Goal: Information Seeking & Learning: Learn about a topic

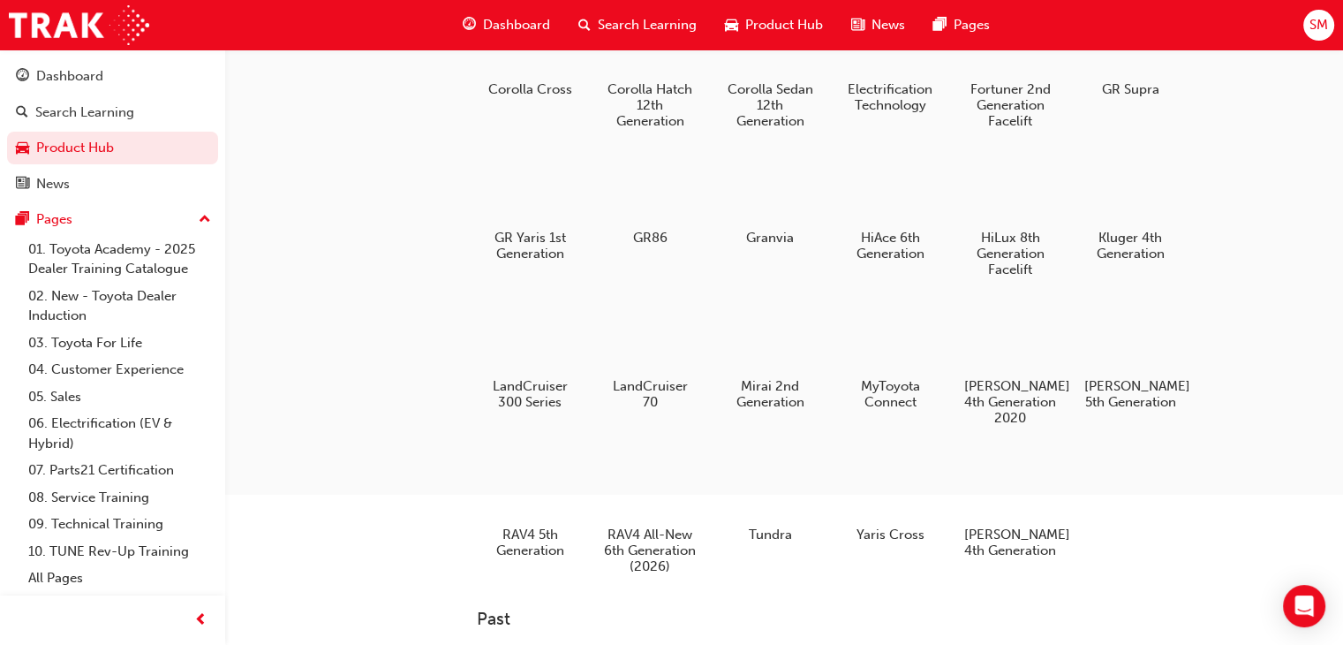
scroll to position [245, 0]
click at [1262, 316] on div "4x4 and Towing bZ4X 1st Generation C-HR 2nd Generation Camry 9th Generation Coa…" at bounding box center [896, 231] width 838 height 726
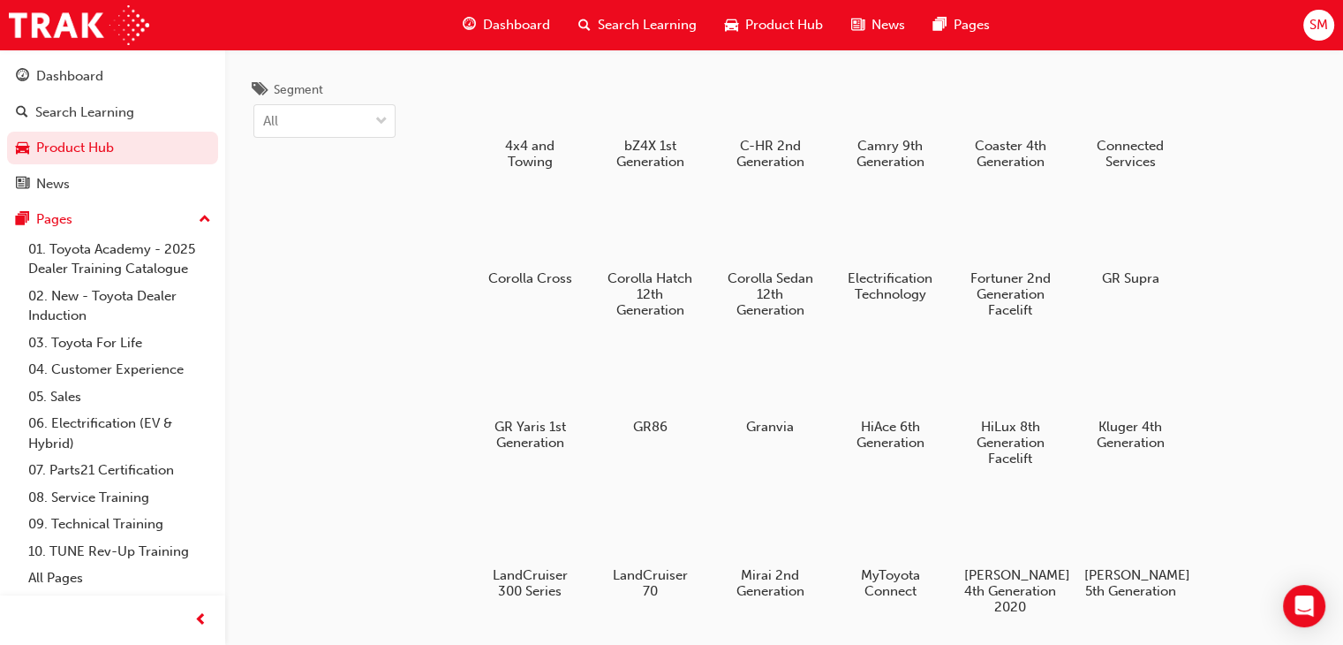
scroll to position [0, 0]
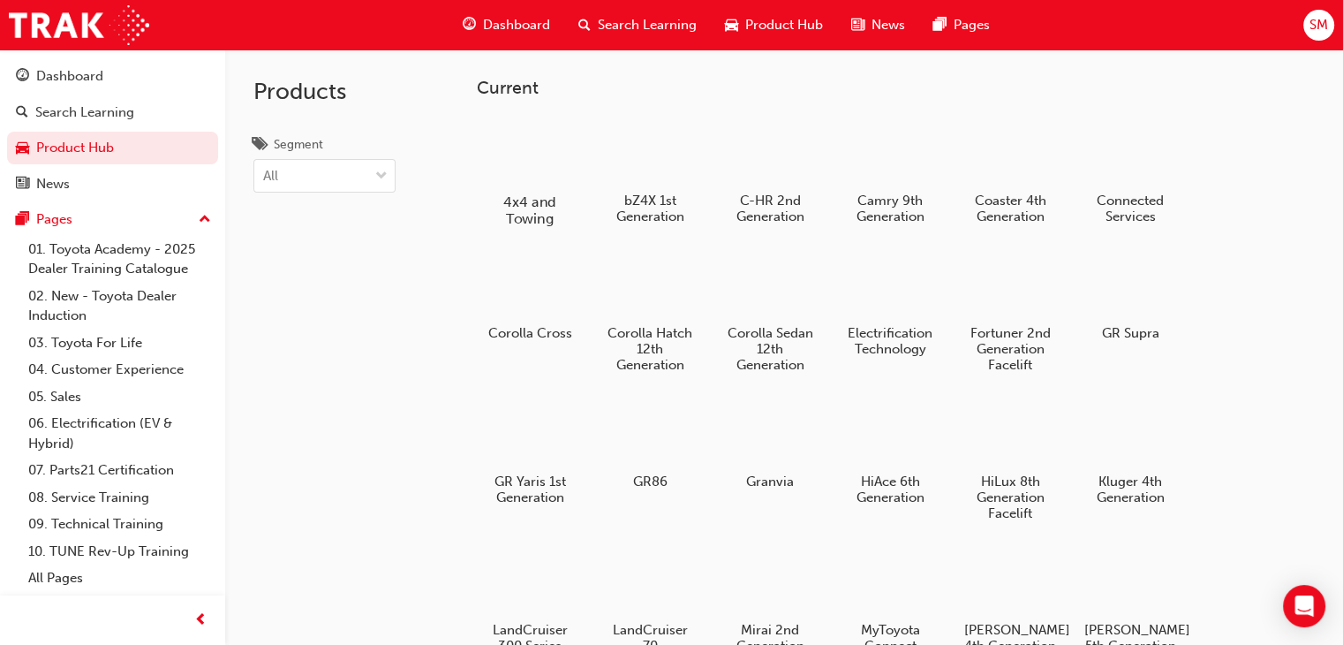
click at [537, 209] on h5 "4x4 and Towing" at bounding box center [530, 210] width 98 height 34
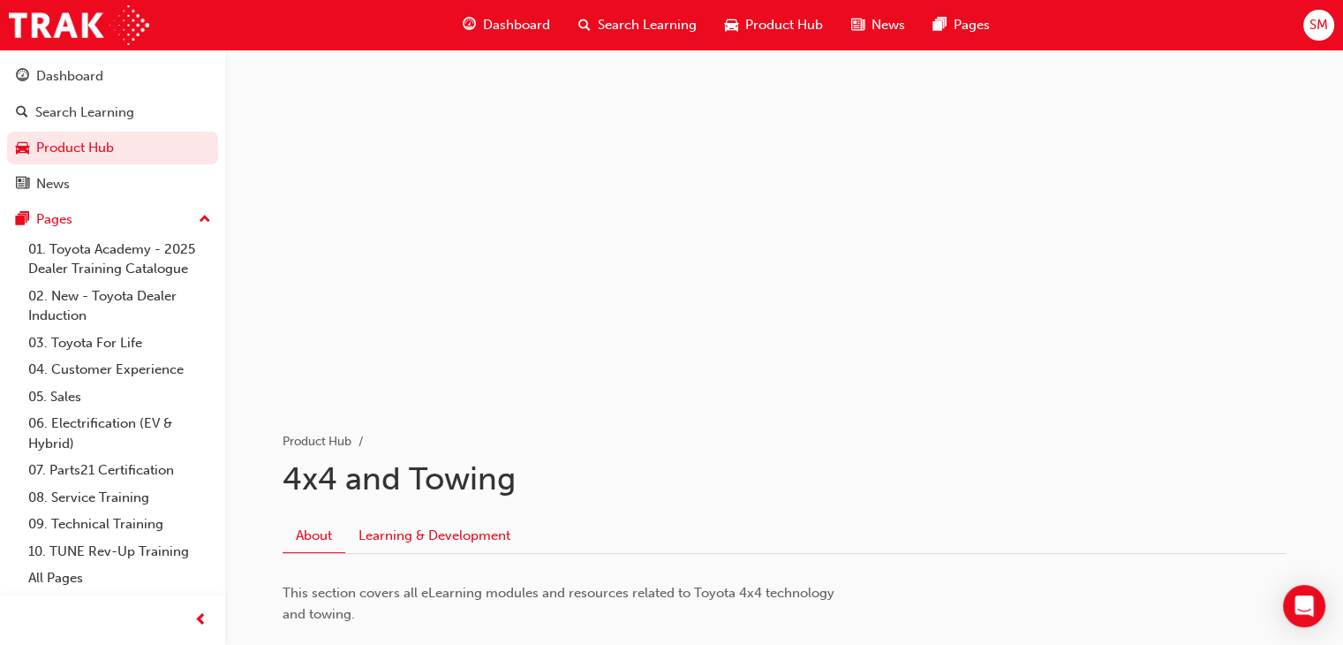
click at [417, 530] on link "Learning & Development" at bounding box center [434, 535] width 178 height 34
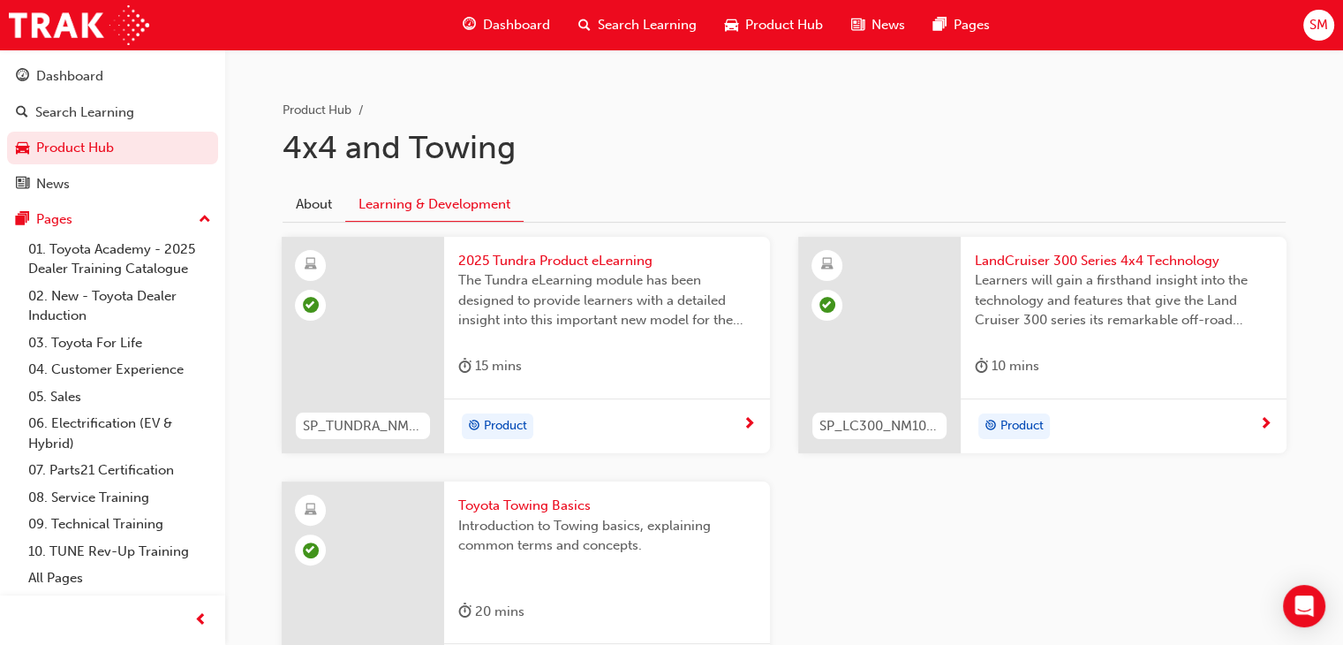
scroll to position [307, 0]
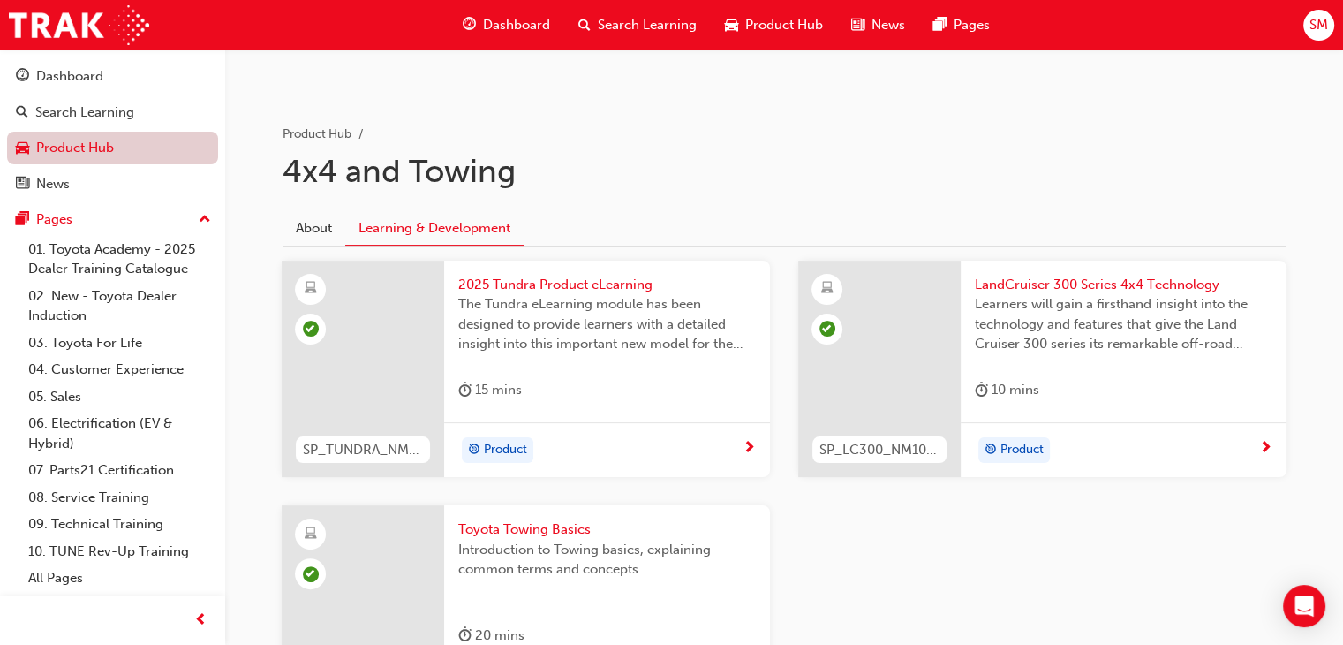
click at [139, 158] on link "Product Hub" at bounding box center [112, 148] width 211 height 33
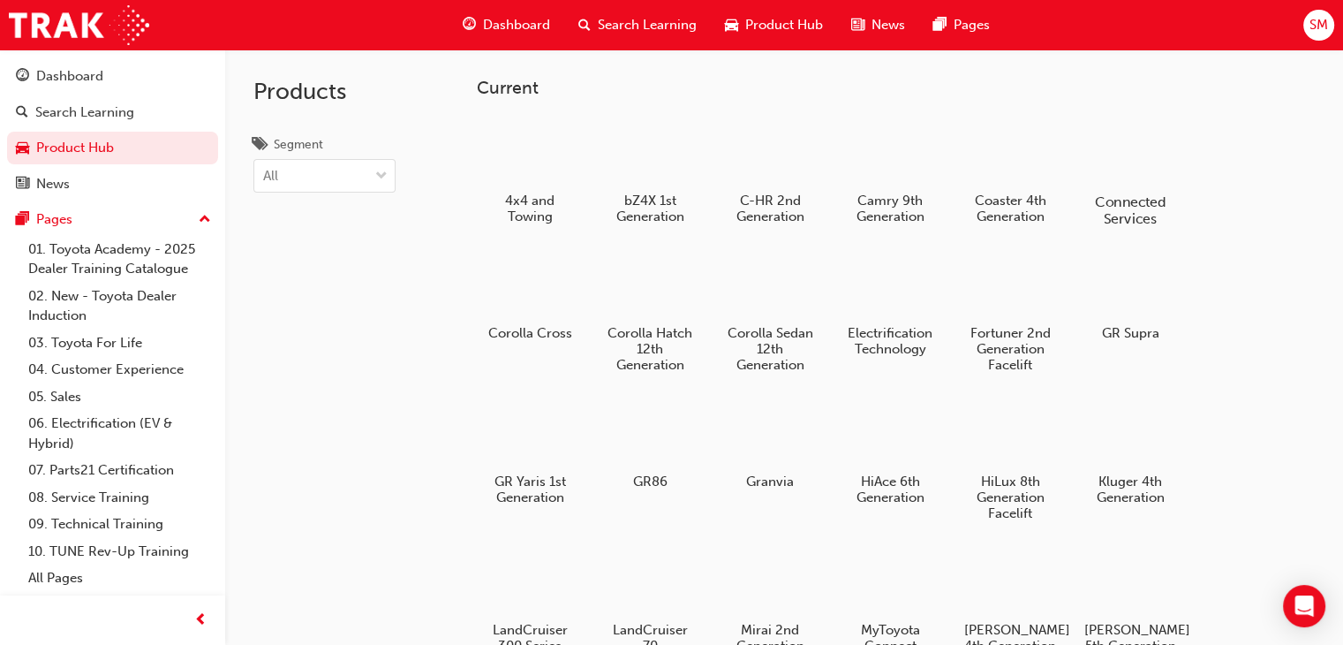
click at [1116, 166] on div at bounding box center [1131, 151] width 98 height 70
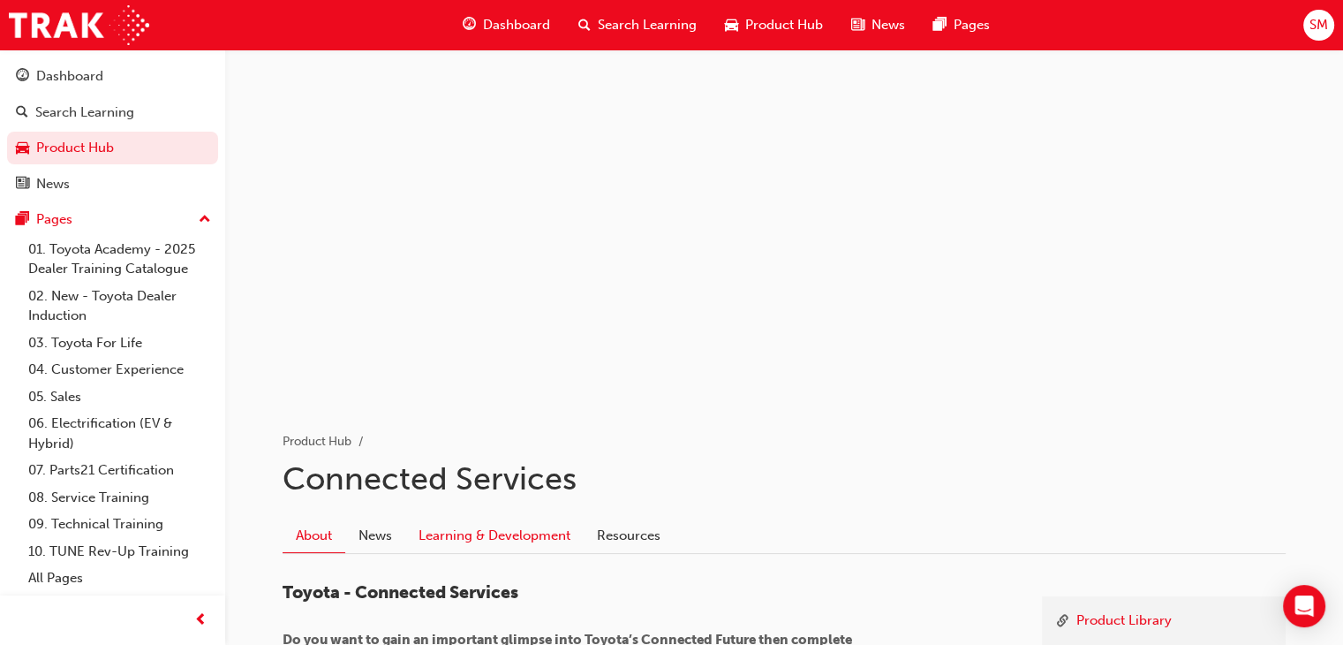
click at [445, 534] on link "Learning & Development" at bounding box center [494, 535] width 178 height 34
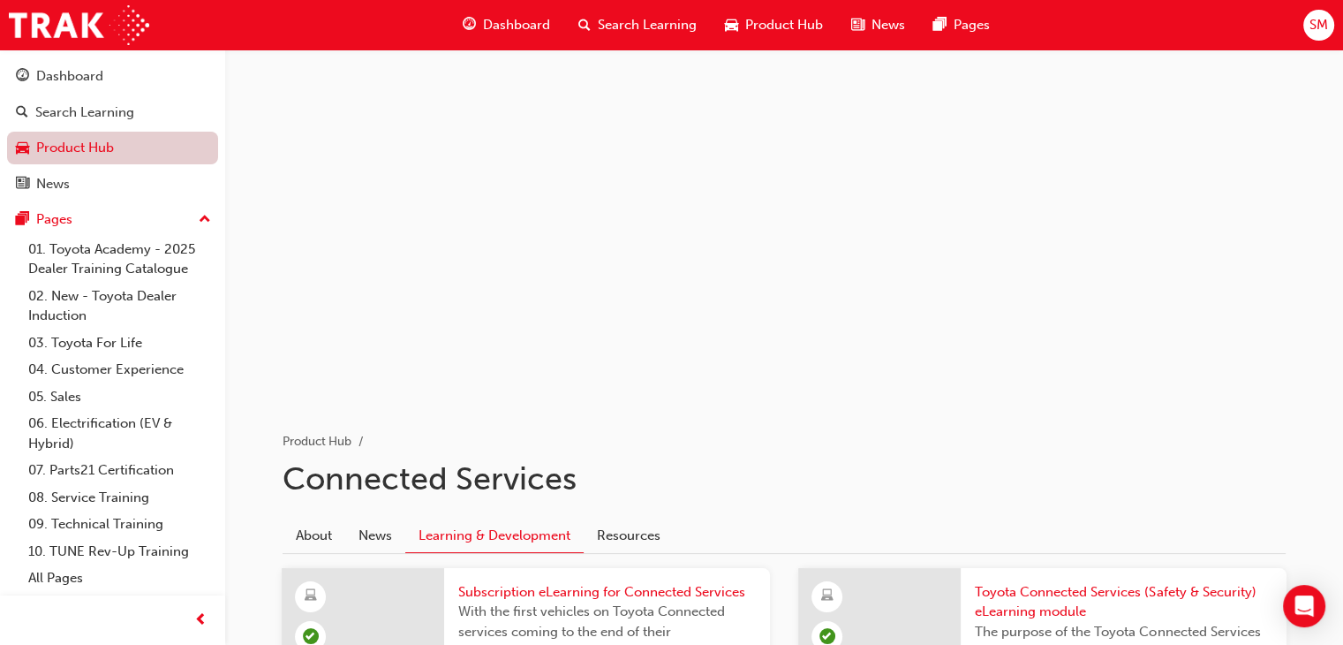
click at [49, 153] on link "Product Hub" at bounding box center [112, 148] width 211 height 33
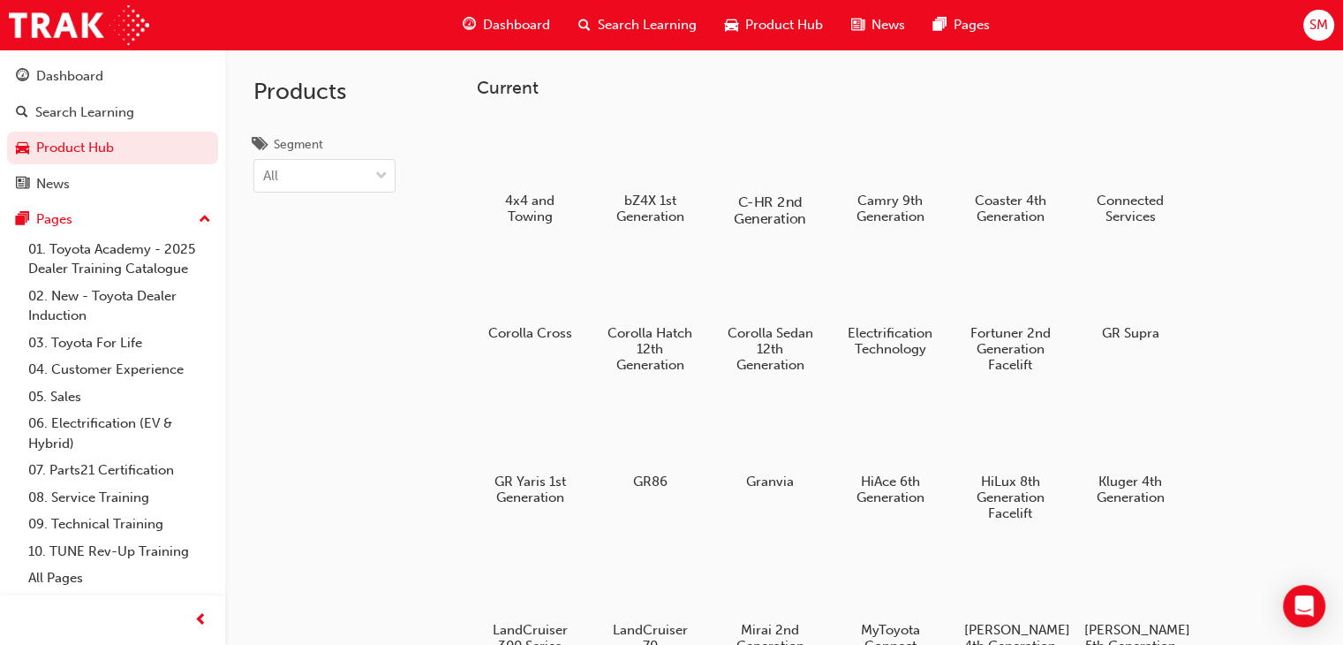
click at [773, 174] on div at bounding box center [770, 151] width 98 height 70
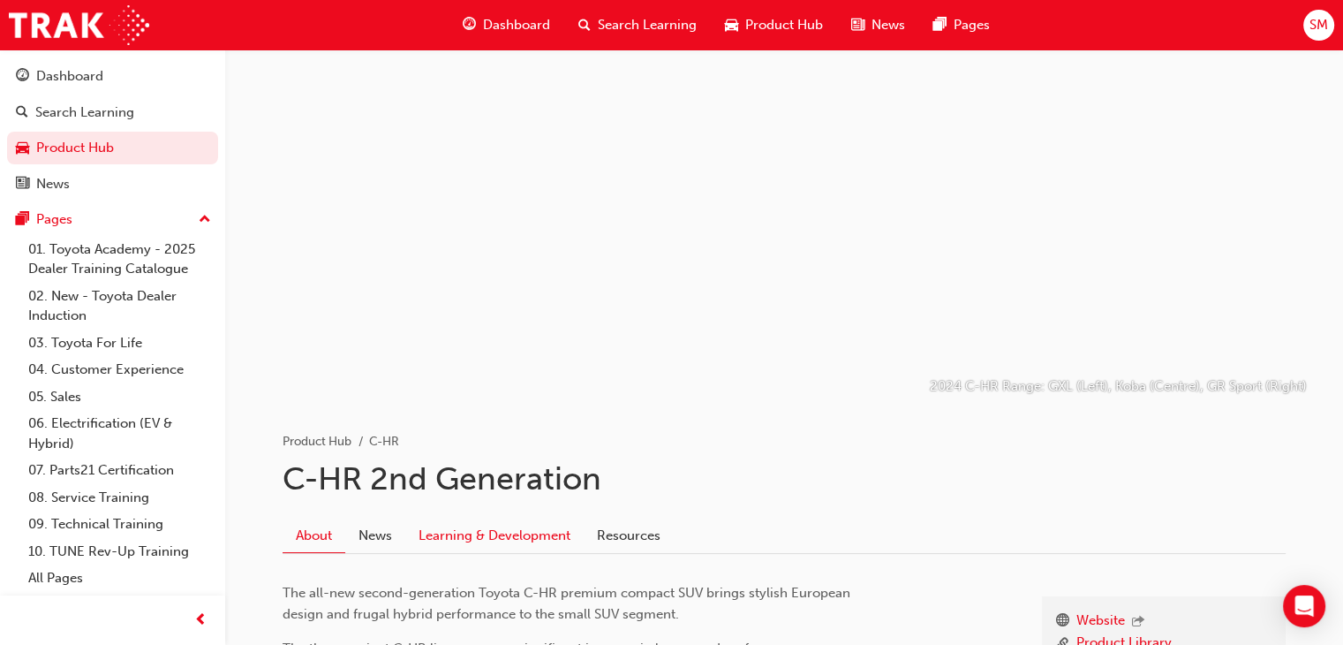
click at [479, 524] on link "Learning & Development" at bounding box center [494, 535] width 178 height 34
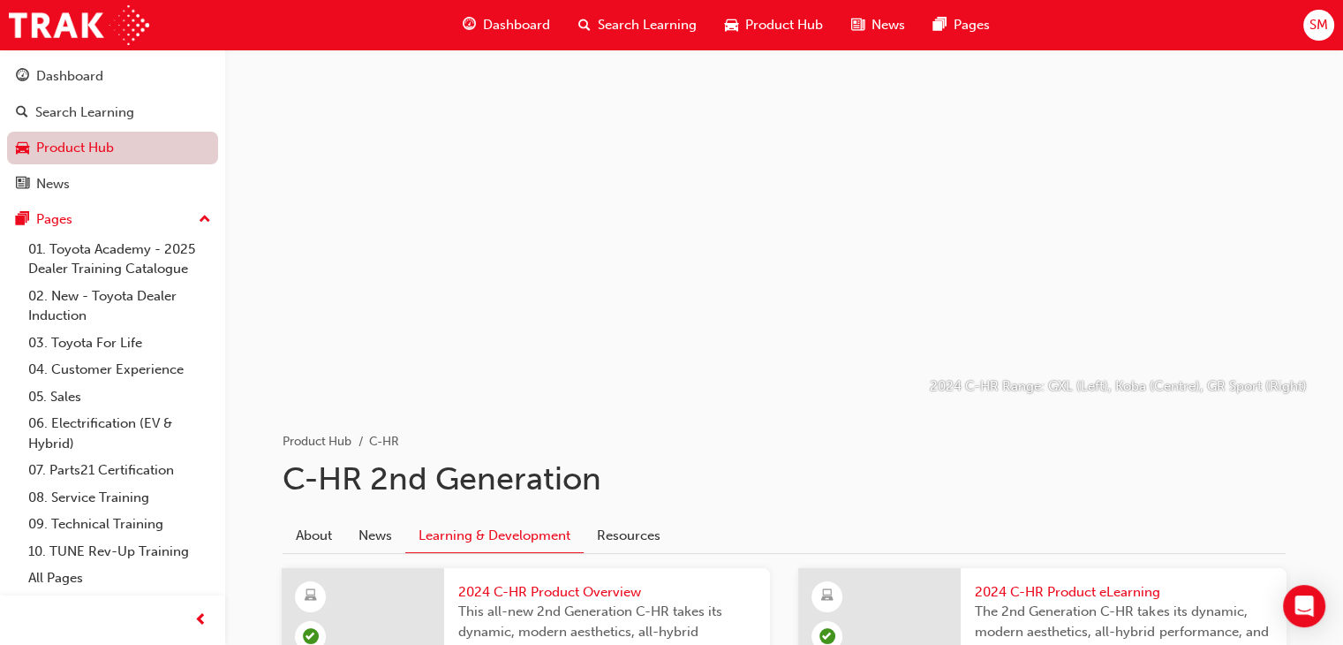
click at [90, 150] on link "Product Hub" at bounding box center [112, 148] width 211 height 33
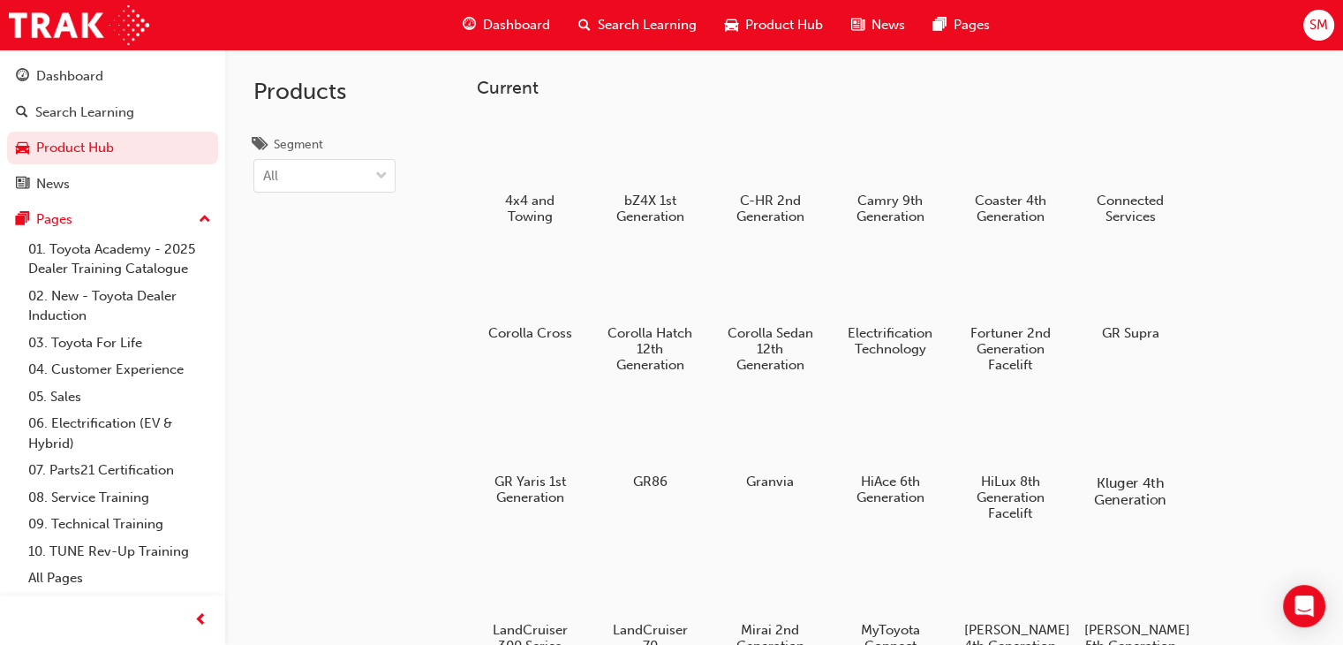
scroll to position [205, 0]
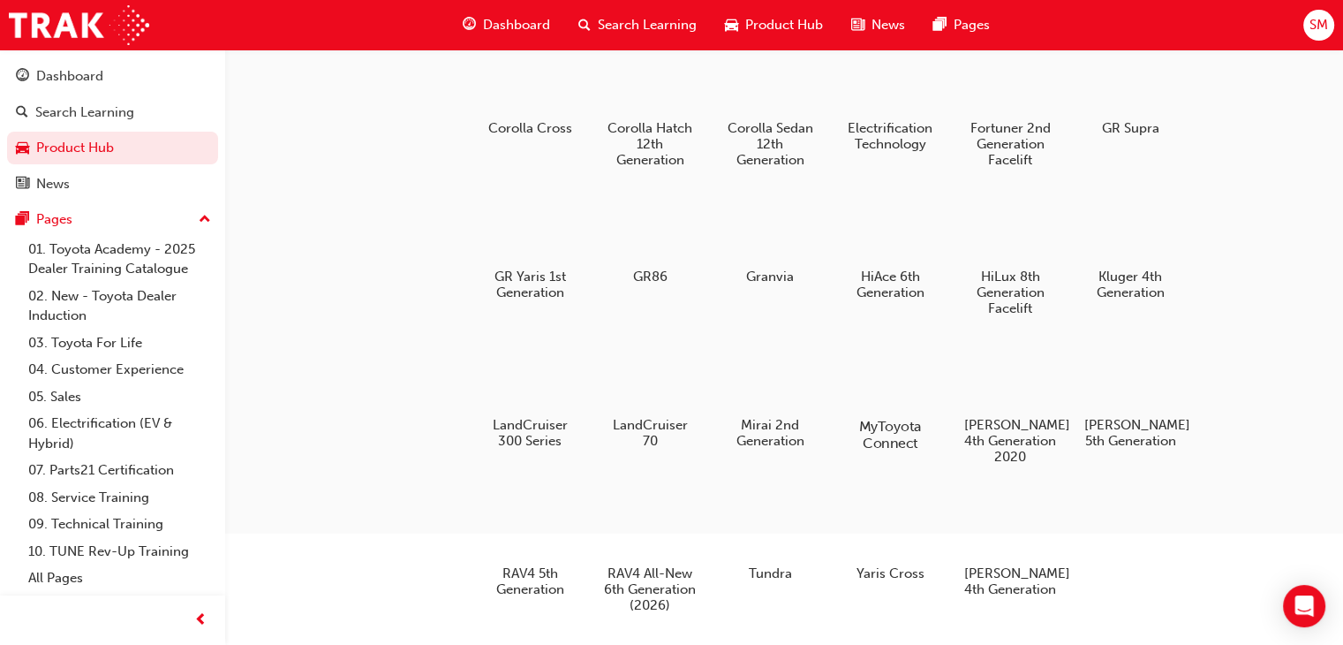
click at [907, 411] on div "MyToyota Connect" at bounding box center [890, 395] width 112 height 125
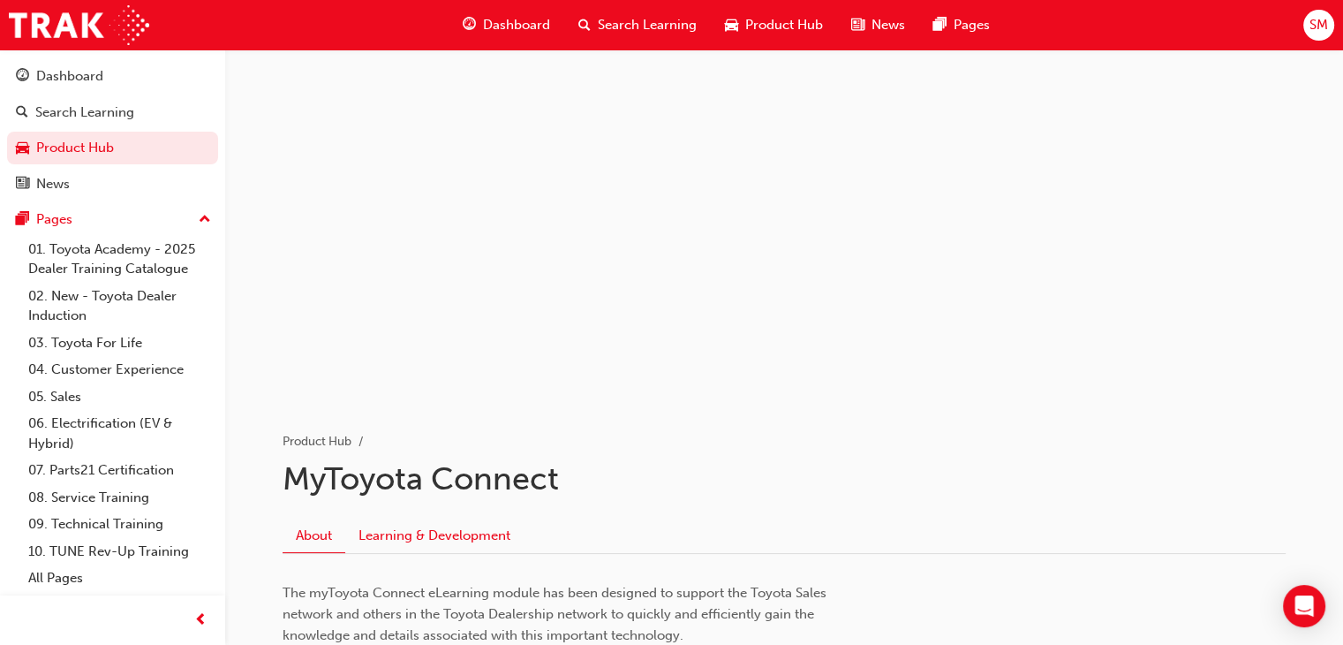
click at [484, 542] on link "Learning & Development" at bounding box center [434, 535] width 178 height 34
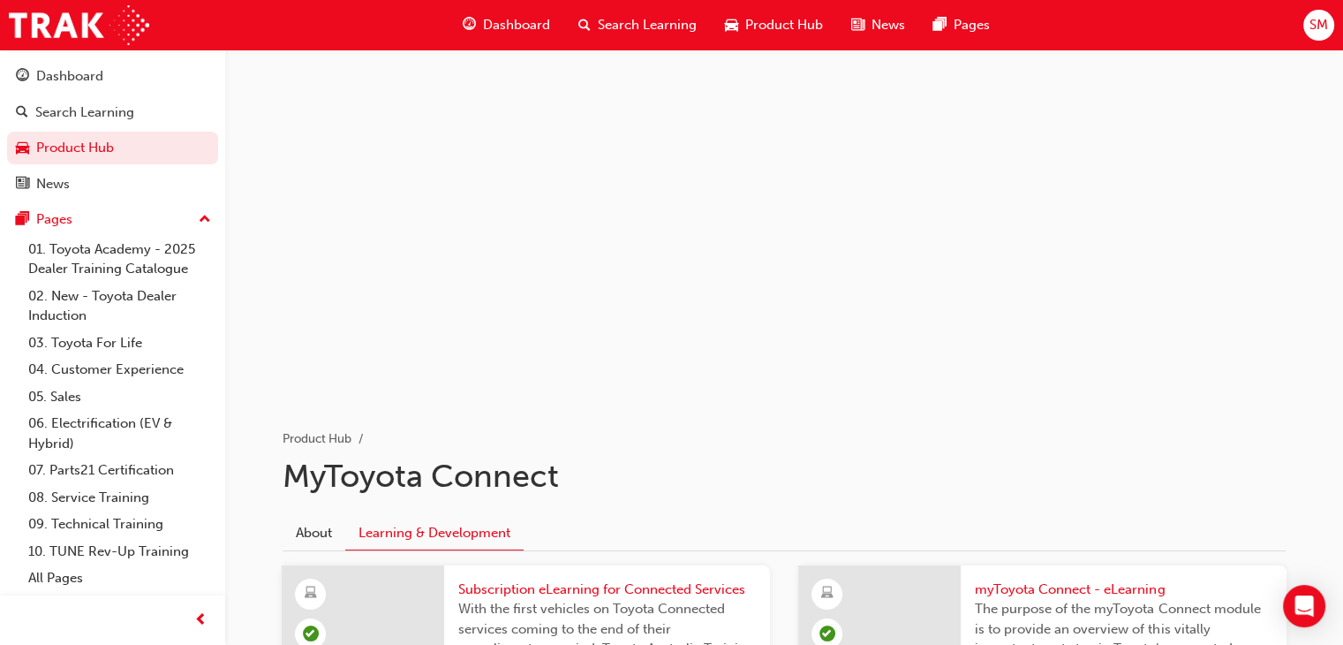
scroll to position [1, 0]
click at [127, 150] on link "Product Hub" at bounding box center [112, 148] width 211 height 33
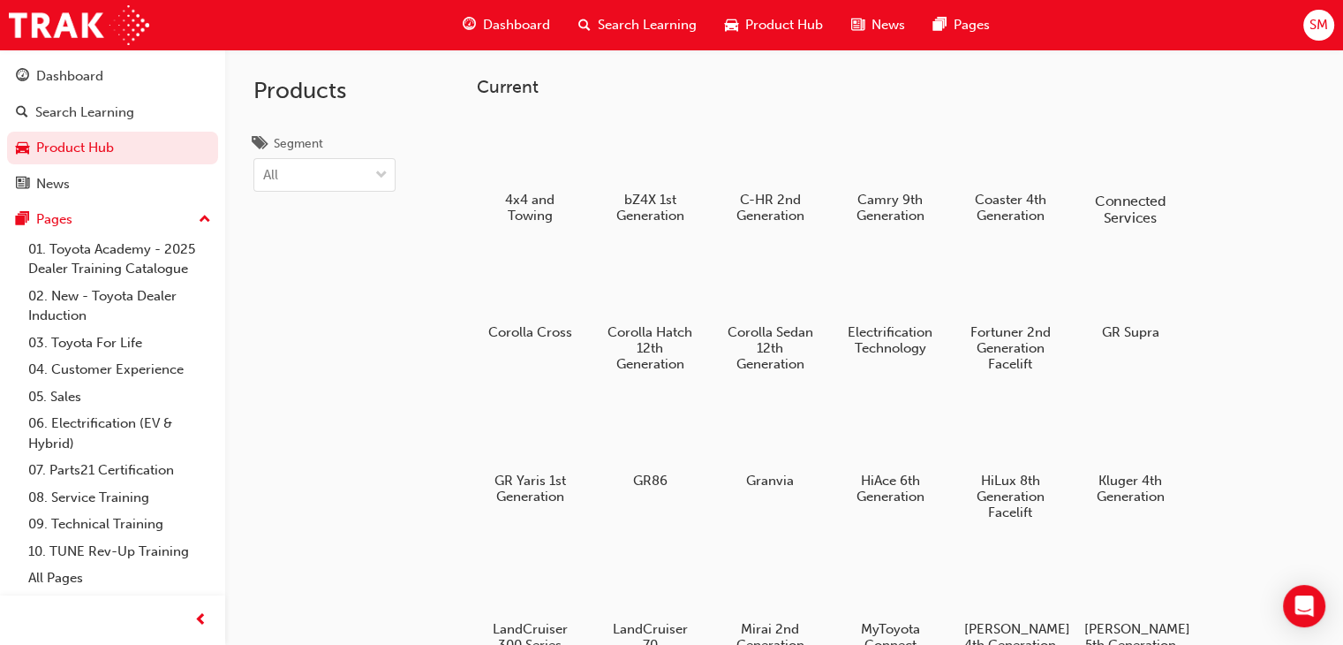
click at [1147, 178] on div at bounding box center [1131, 150] width 98 height 70
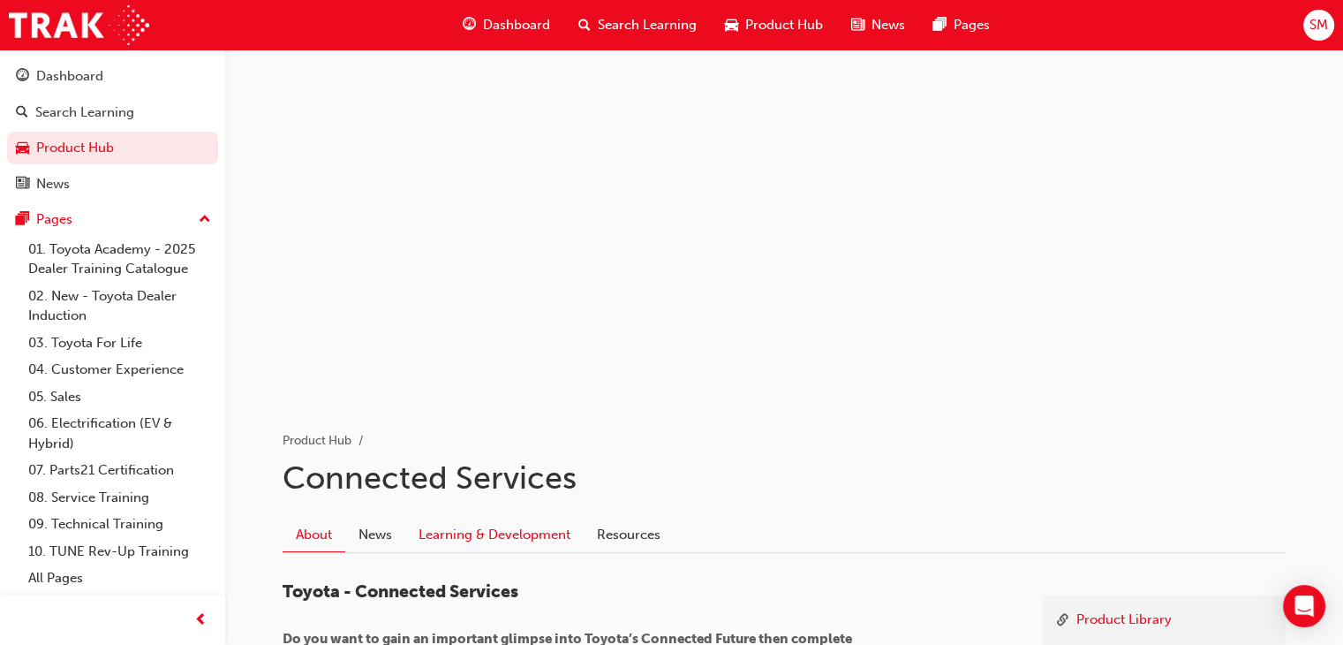
click at [474, 535] on link "Learning & Development" at bounding box center [494, 534] width 178 height 34
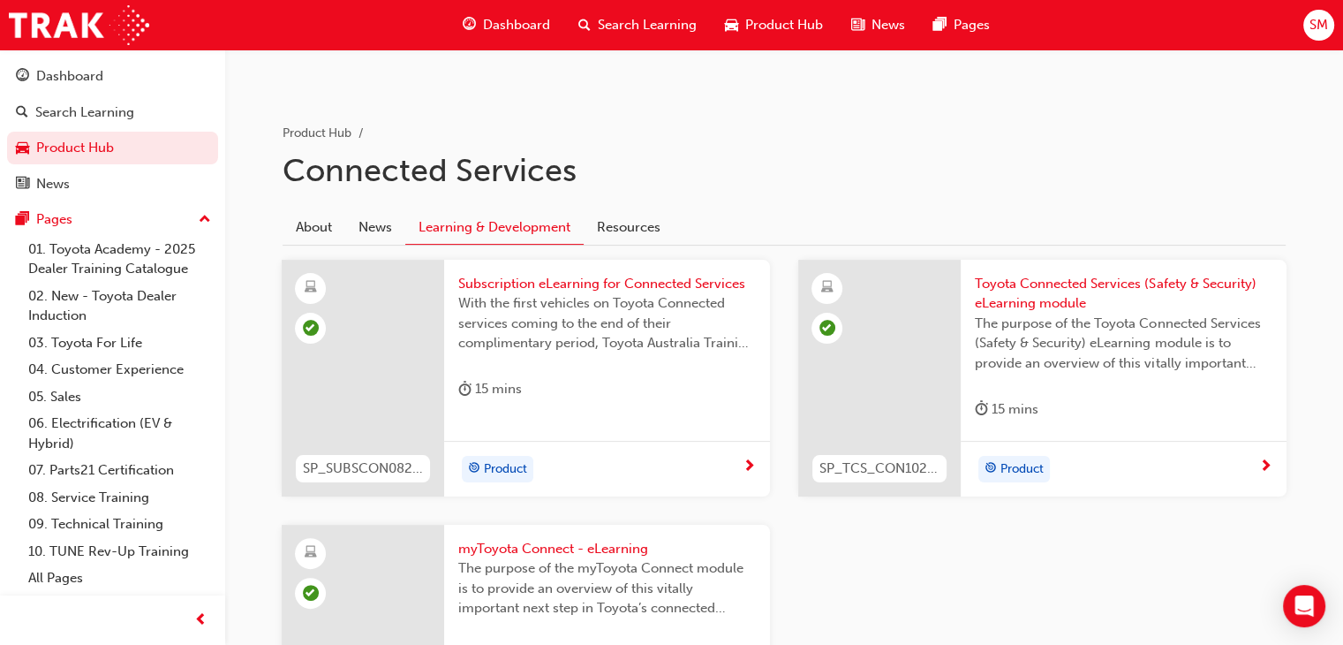
scroll to position [341, 0]
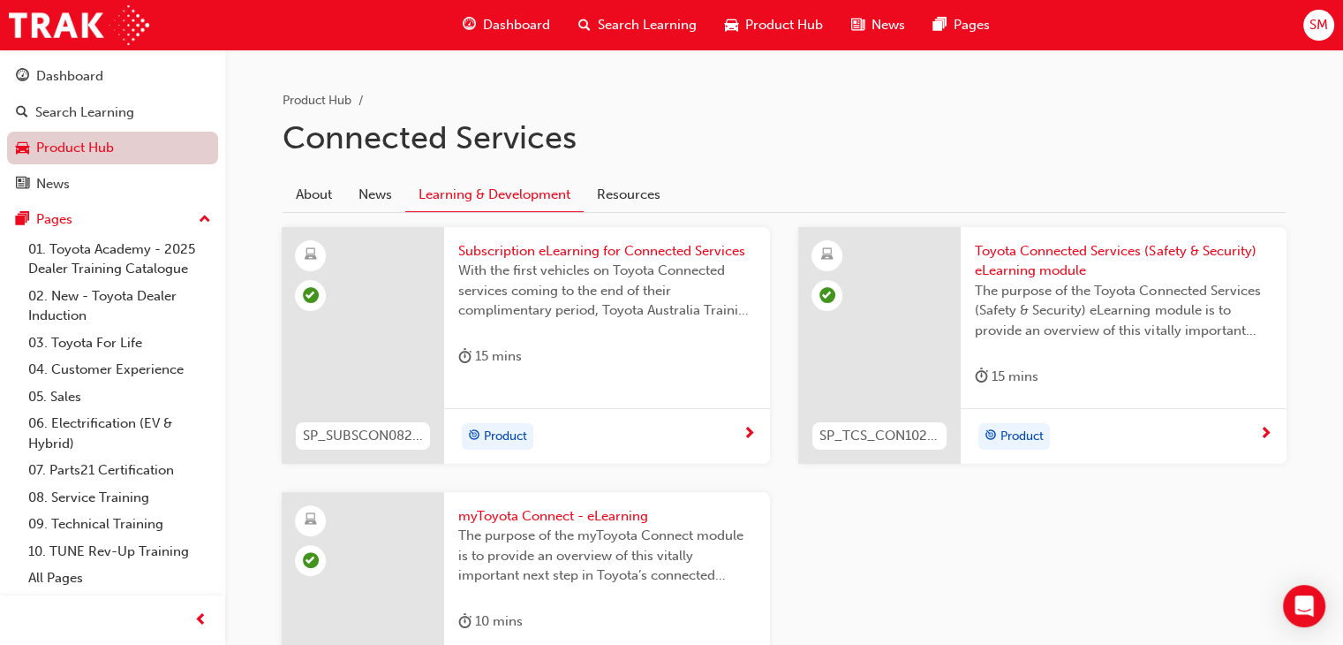
click at [39, 141] on link "Product Hub" at bounding box center [112, 148] width 211 height 33
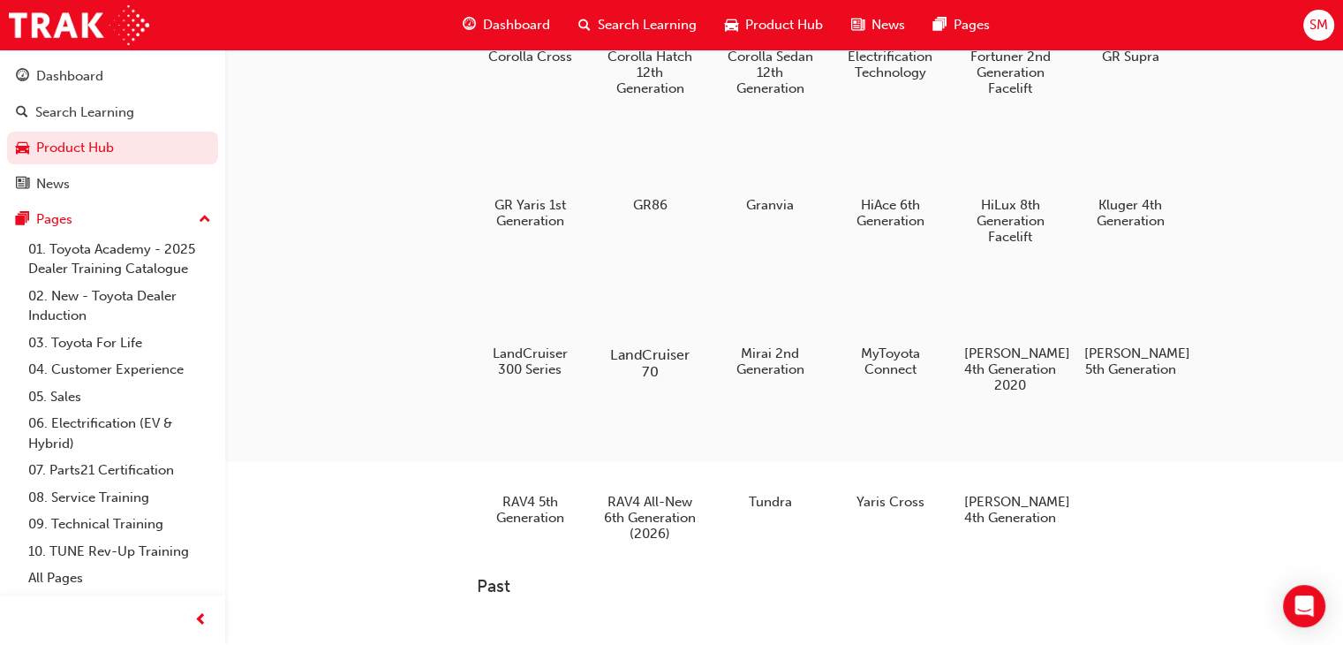
scroll to position [274, 0]
click at [637, 488] on div at bounding box center [650, 454] width 98 height 71
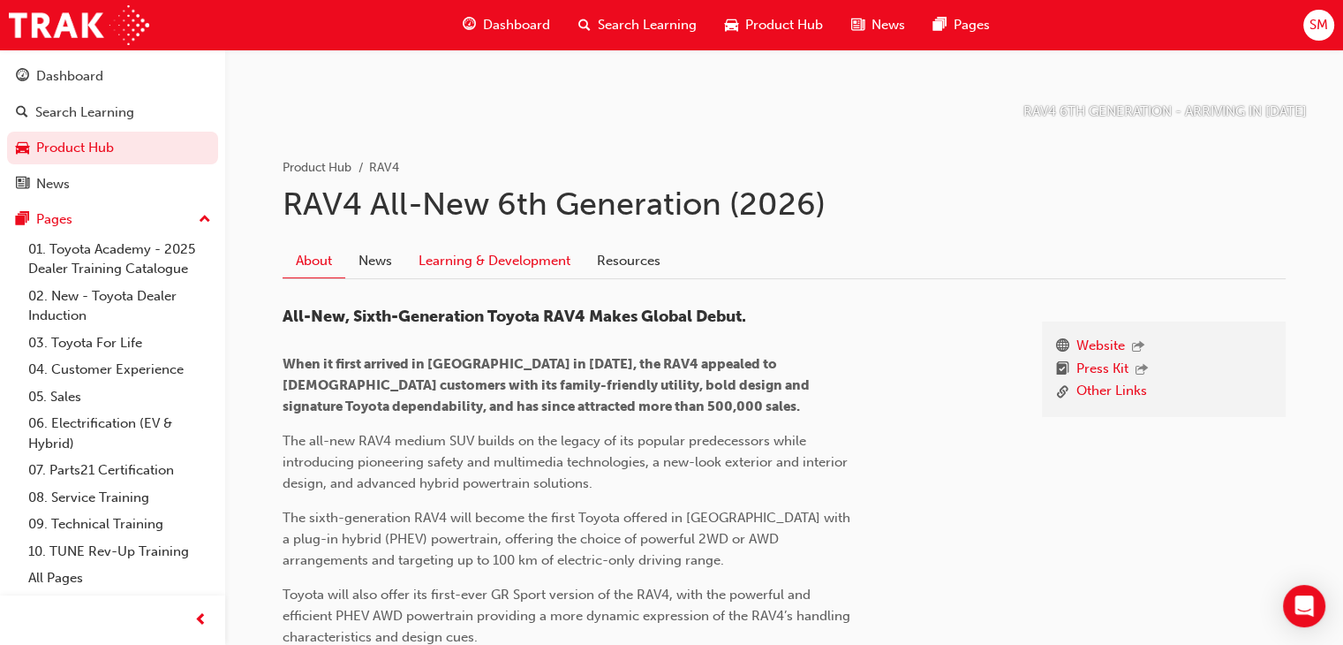
click at [550, 262] on link "Learning & Development" at bounding box center [494, 262] width 178 height 34
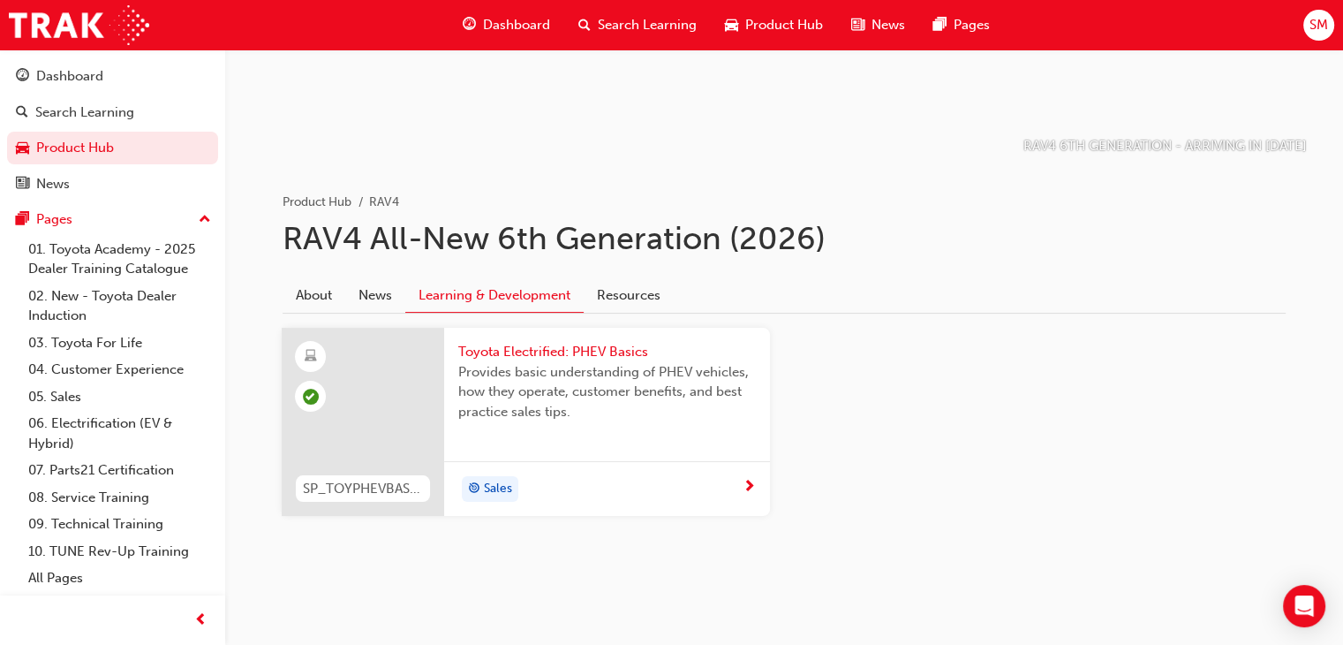
scroll to position [238, 0]
click at [128, 147] on link "Product Hub" at bounding box center [112, 148] width 211 height 33
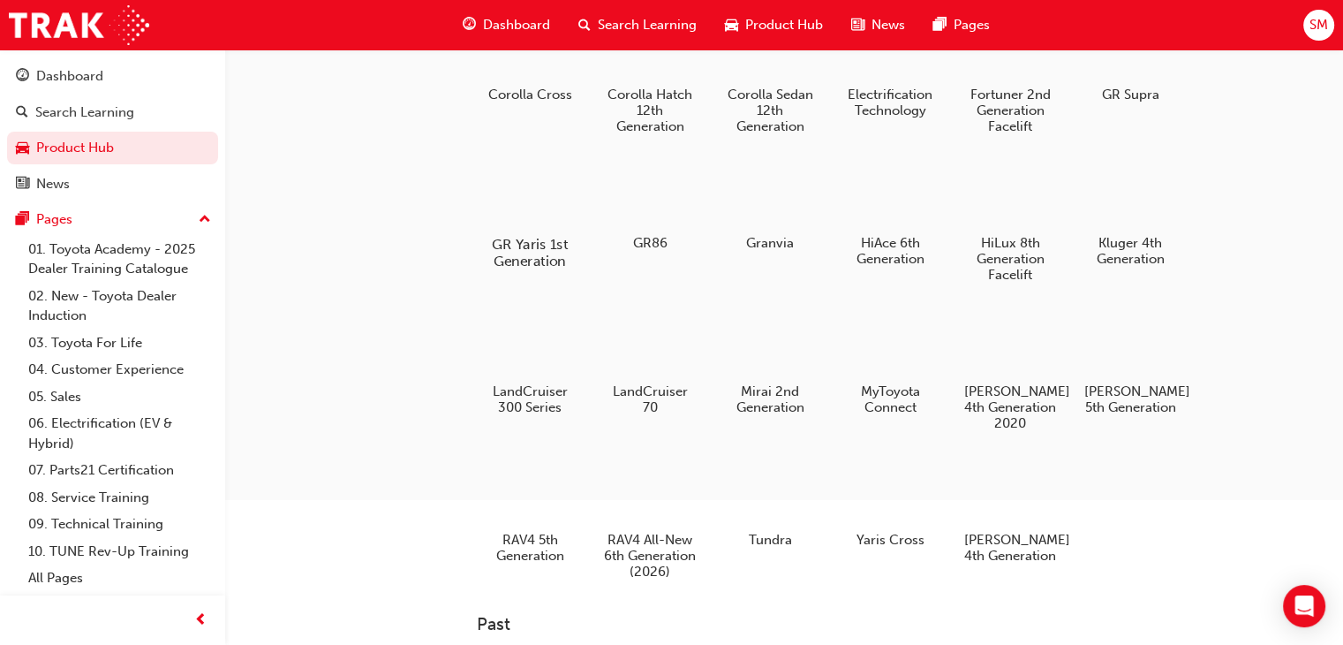
click at [526, 216] on div at bounding box center [530, 193] width 98 height 70
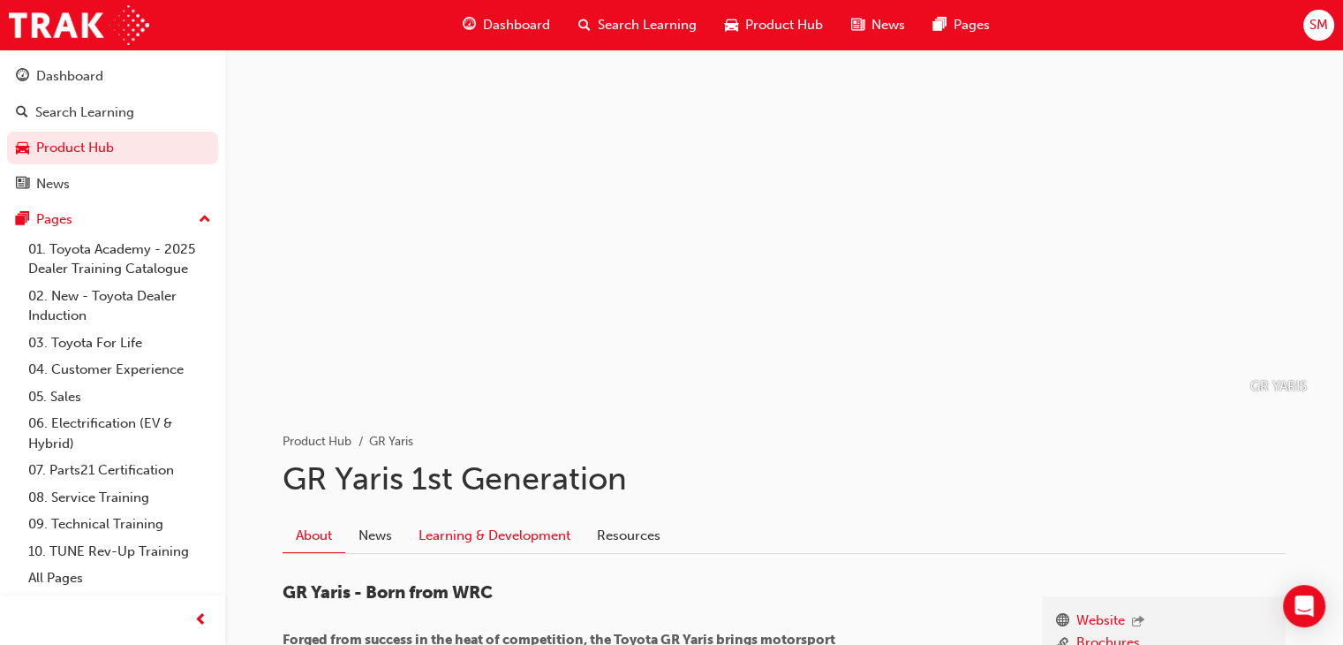
click at [501, 545] on link "Learning & Development" at bounding box center [494, 535] width 178 height 34
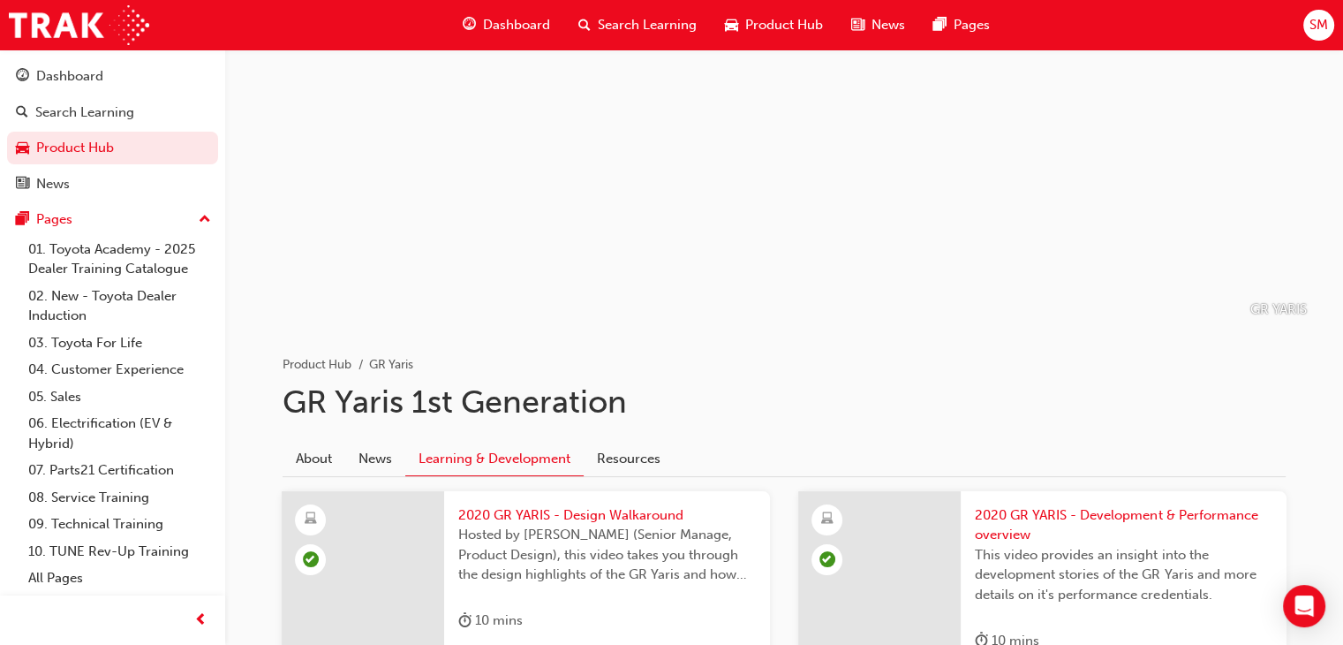
scroll to position [46, 0]
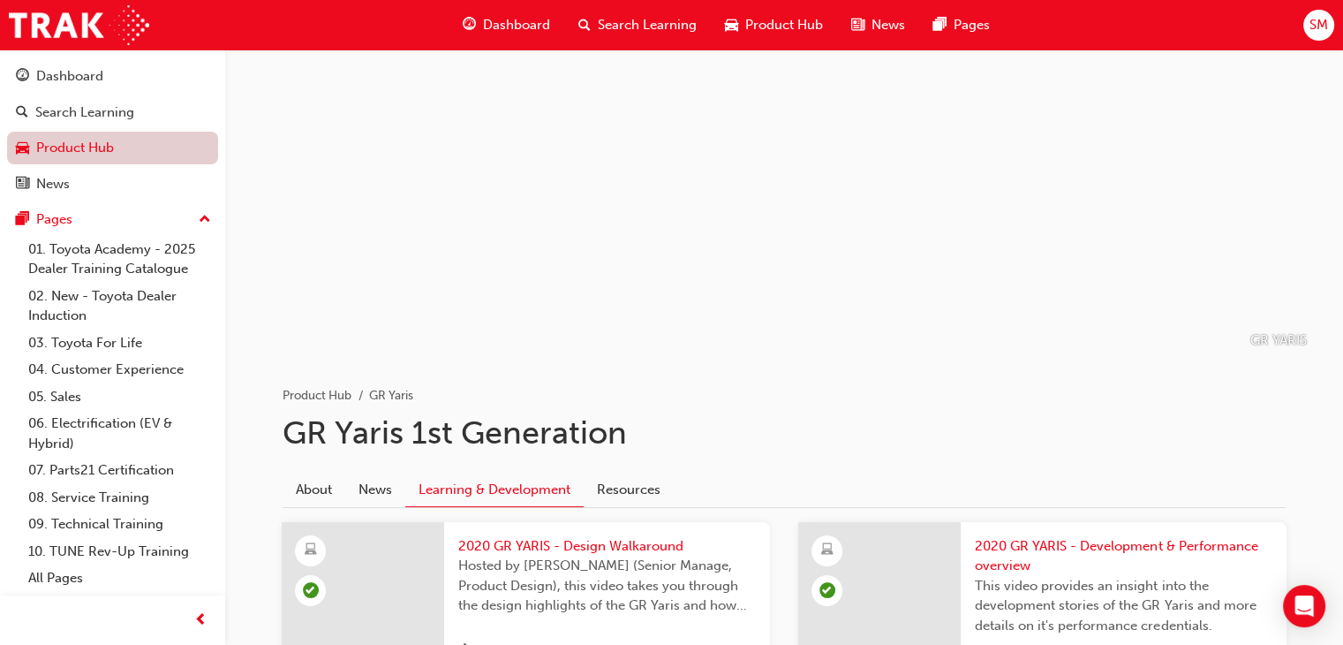
click at [117, 159] on link "Product Hub" at bounding box center [112, 148] width 211 height 33
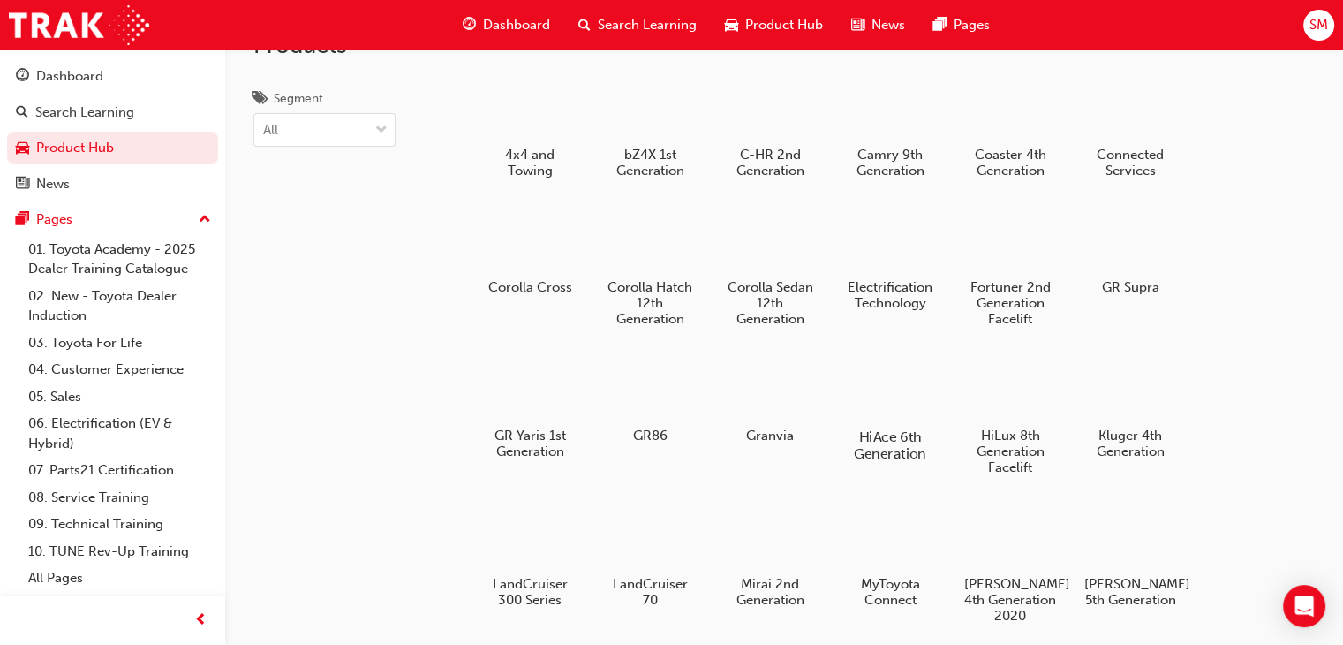
click at [886, 432] on h5 "HiAce 6th Generation" at bounding box center [890, 445] width 98 height 34
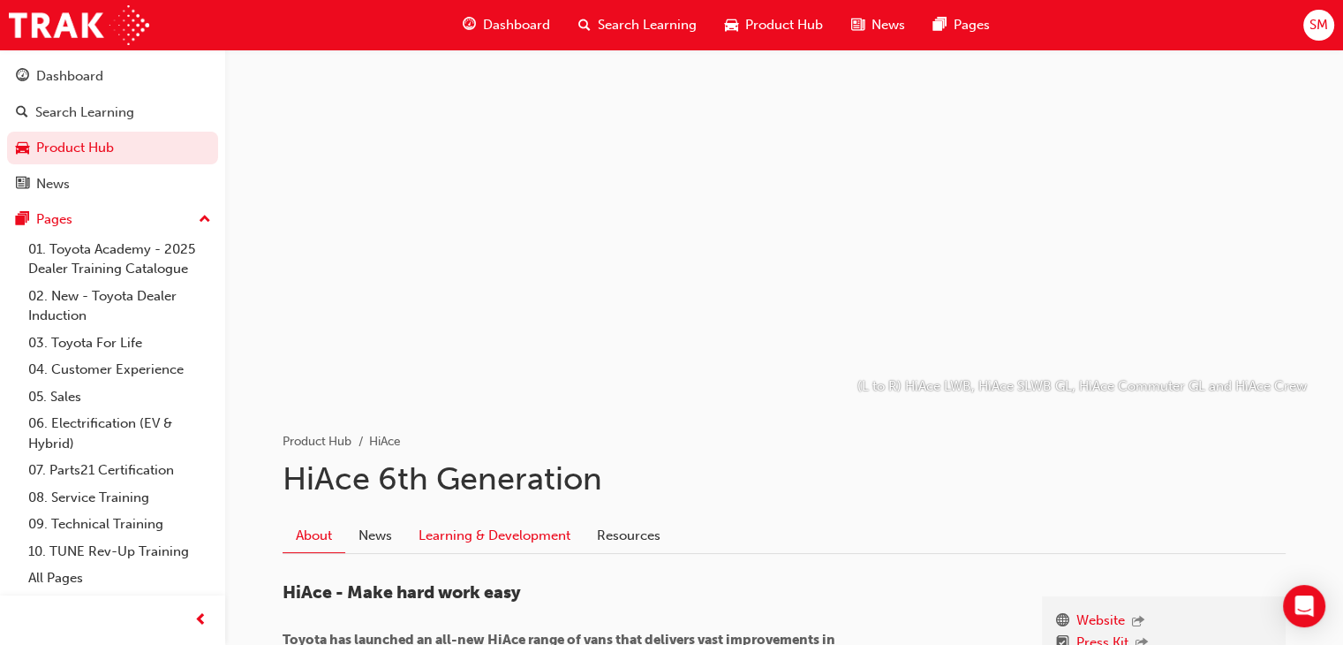
click at [460, 534] on link "Learning & Development" at bounding box center [494, 535] width 178 height 34
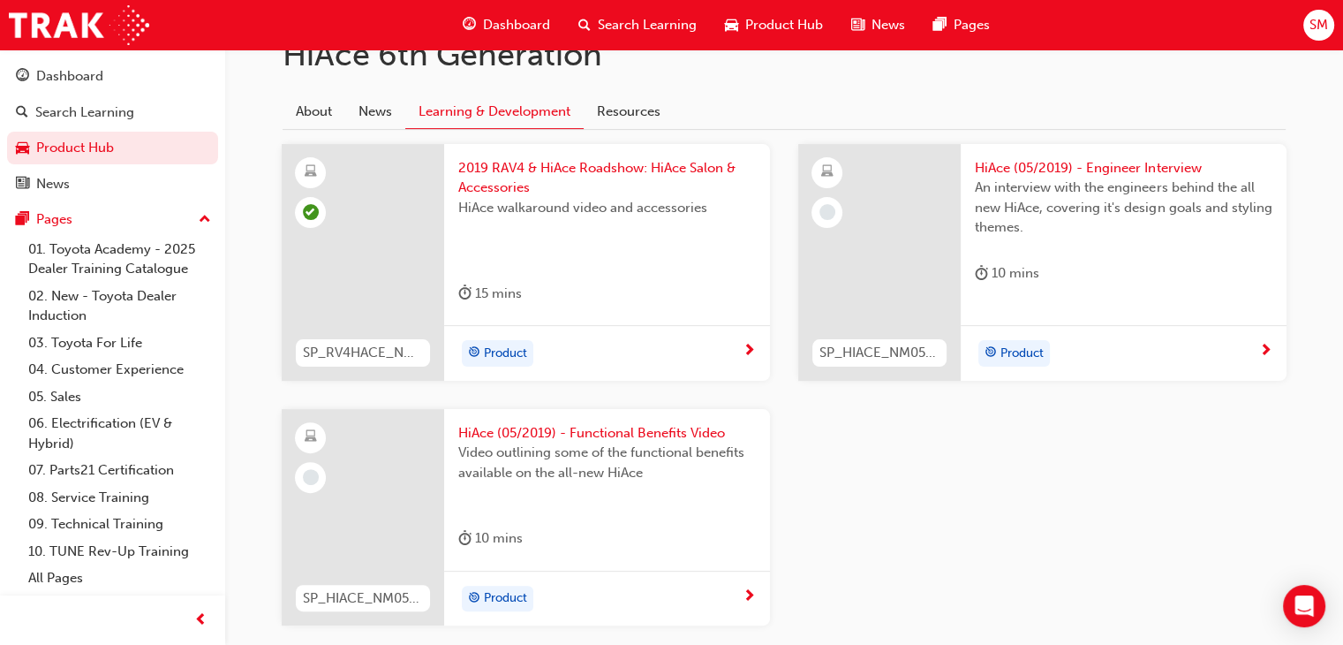
scroll to position [437, 0]
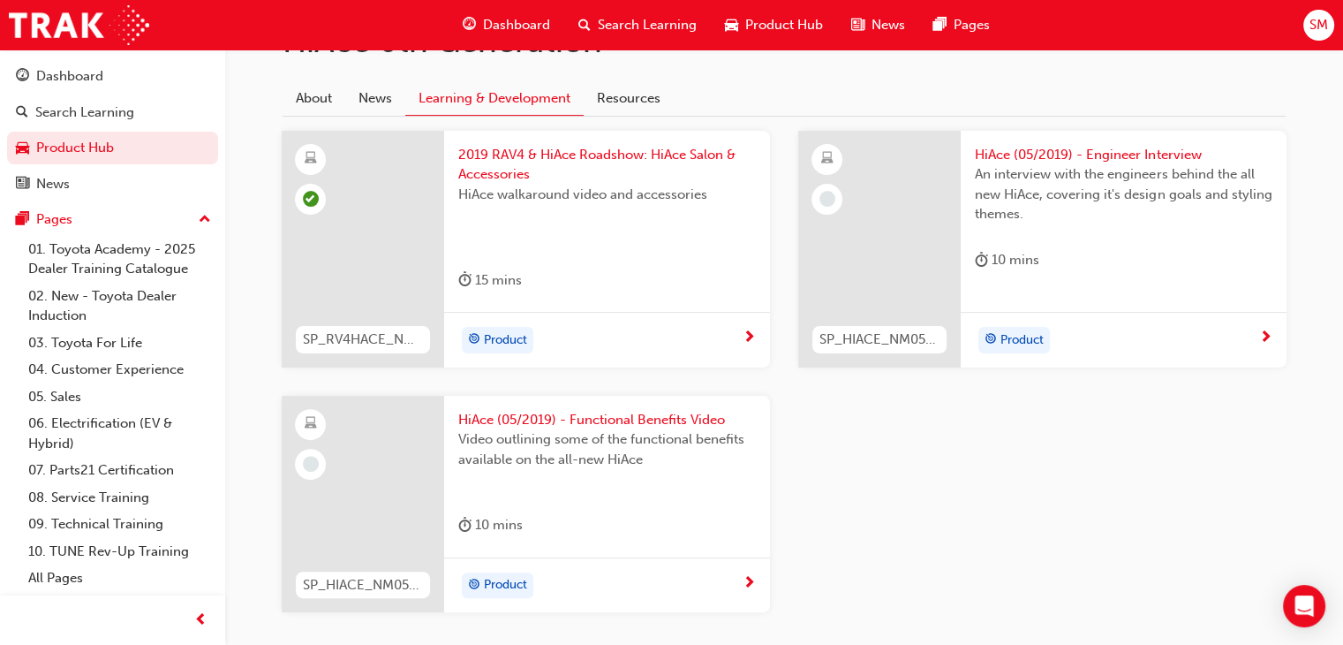
click at [1168, 335] on div "Product" at bounding box center [1117, 340] width 284 height 26
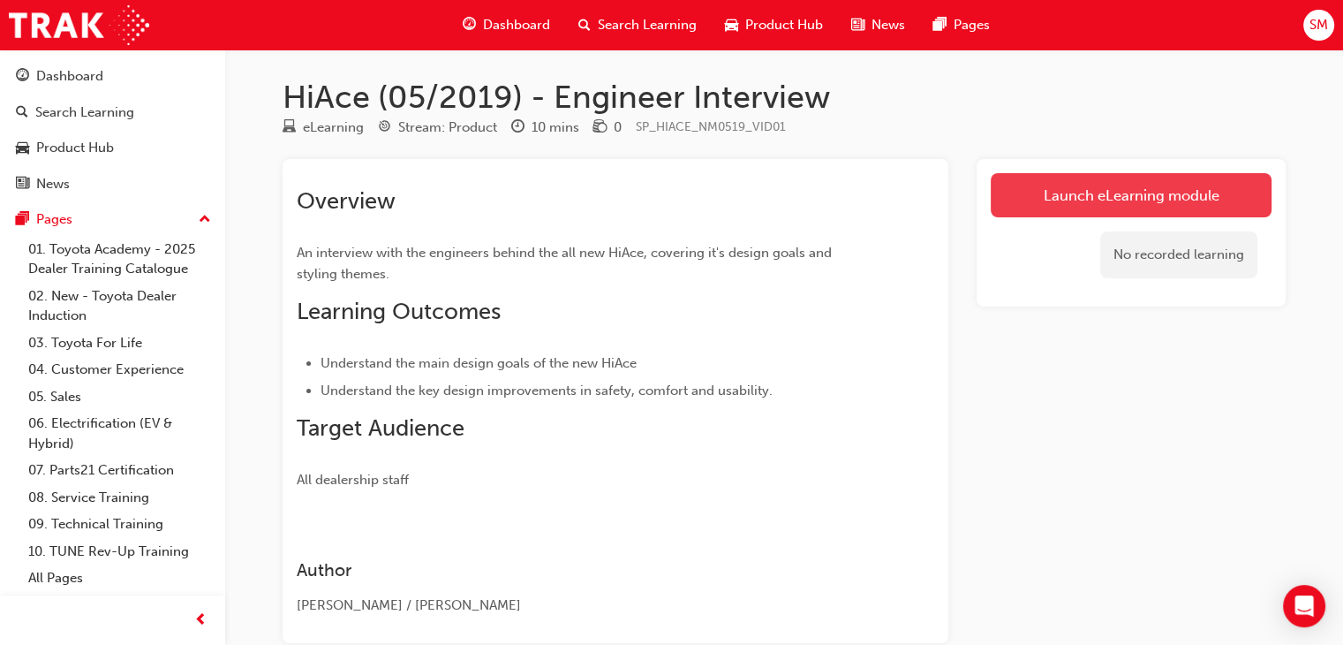
click at [1083, 207] on link "Launch eLearning module" at bounding box center [1131, 195] width 281 height 44
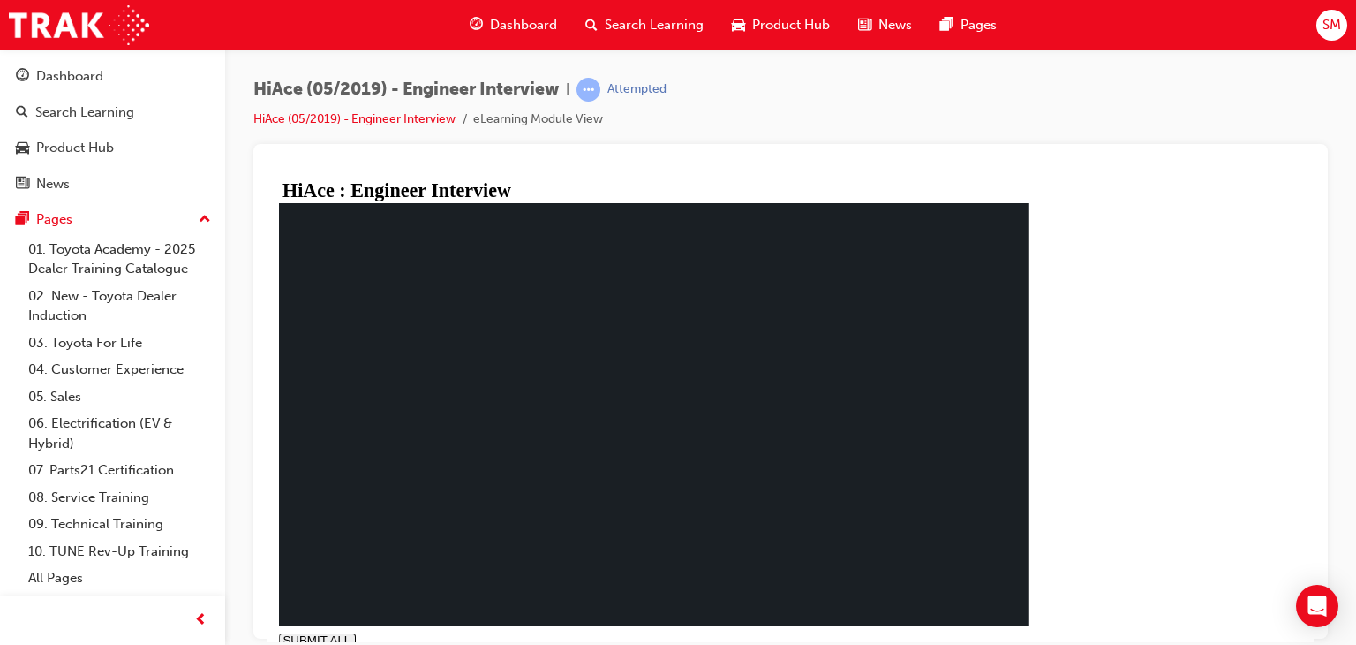
type input "0.942"
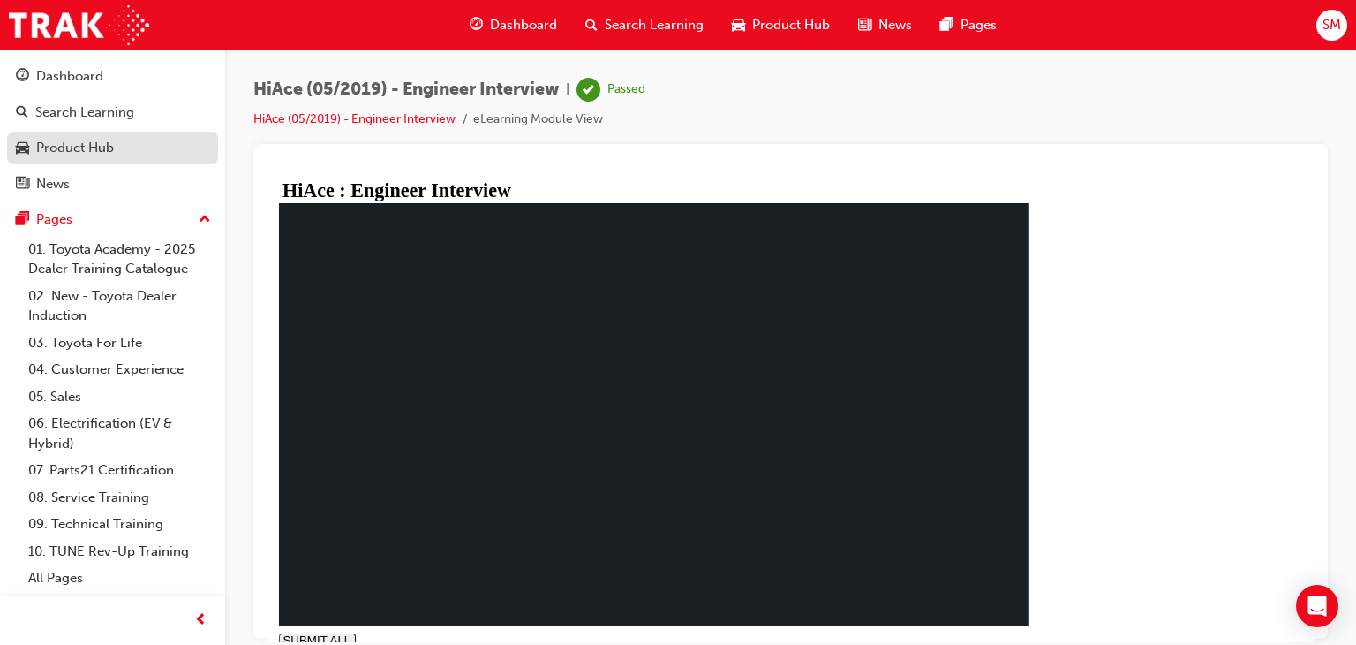
click at [54, 162] on link "Product Hub" at bounding box center [112, 148] width 211 height 33
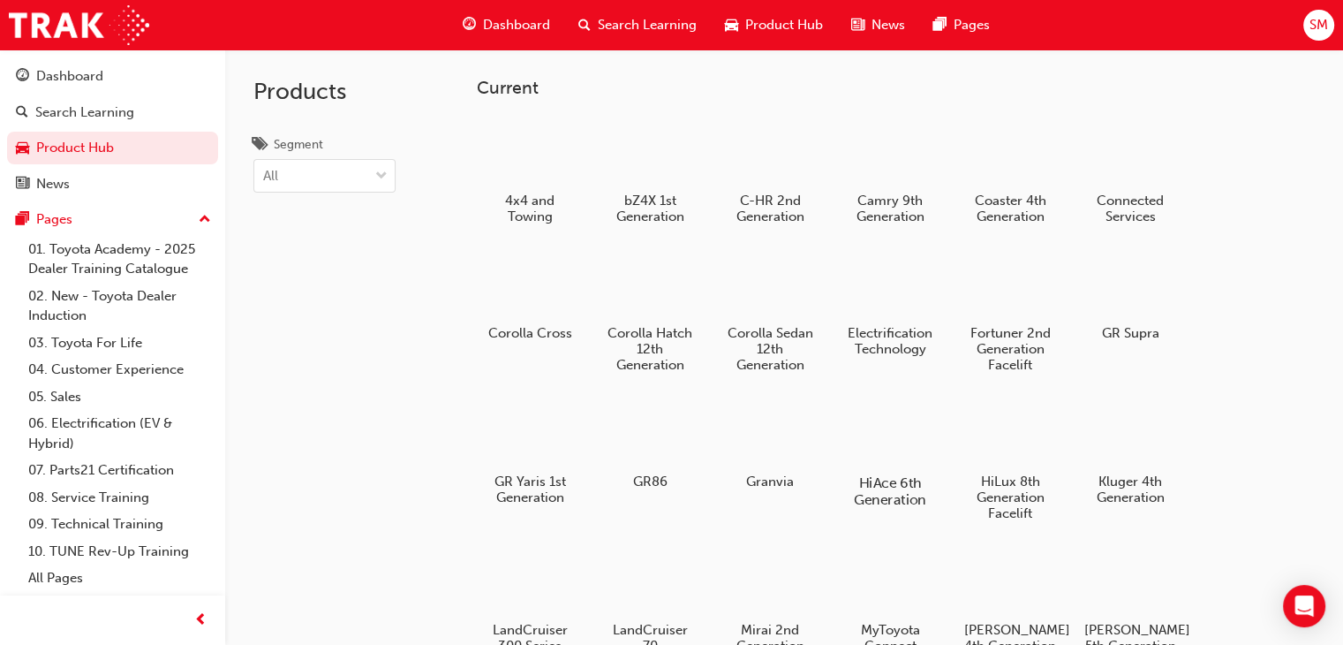
click at [883, 463] on div at bounding box center [890, 431] width 98 height 71
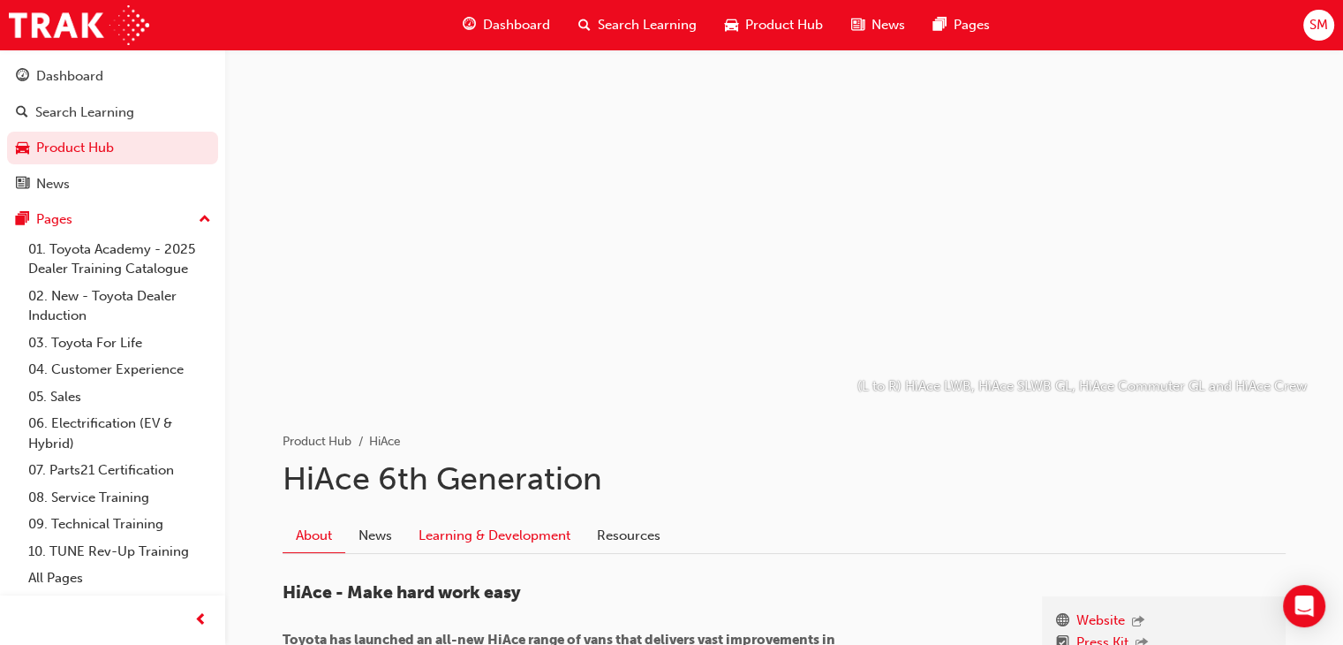
click at [526, 546] on link "Learning & Development" at bounding box center [494, 535] width 178 height 34
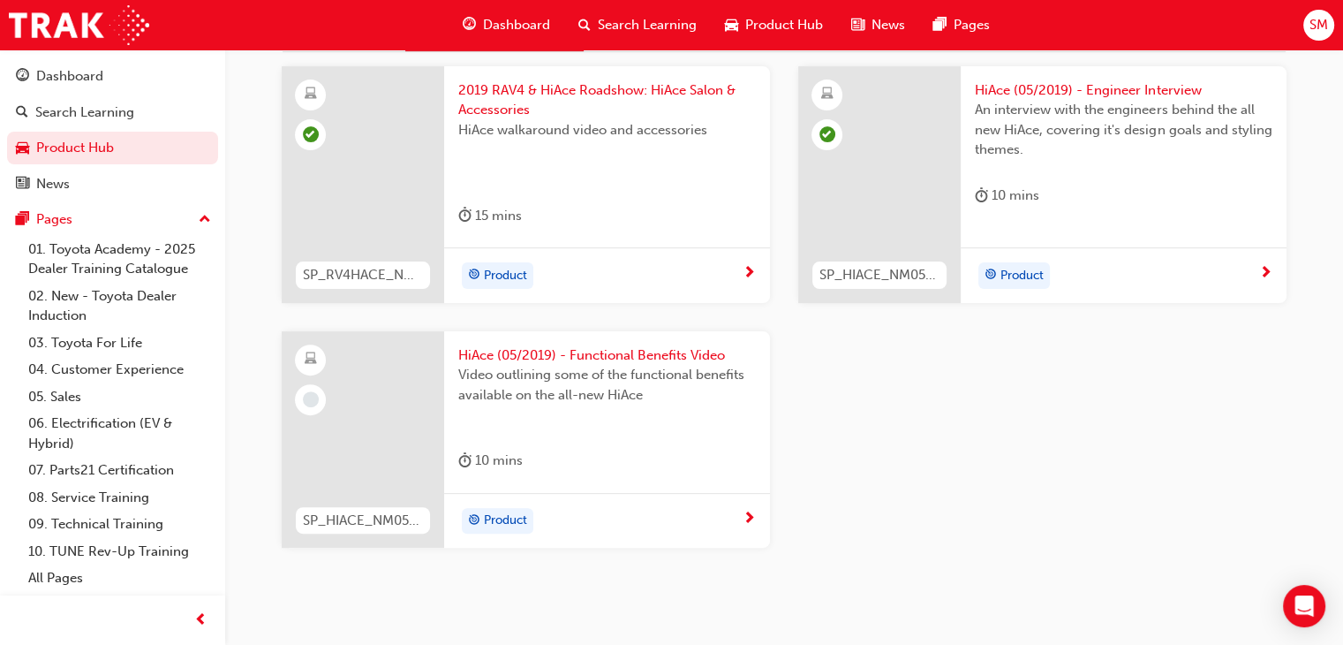
scroll to position [502, 0]
click at [585, 517] on div "Product" at bounding box center [600, 521] width 284 height 26
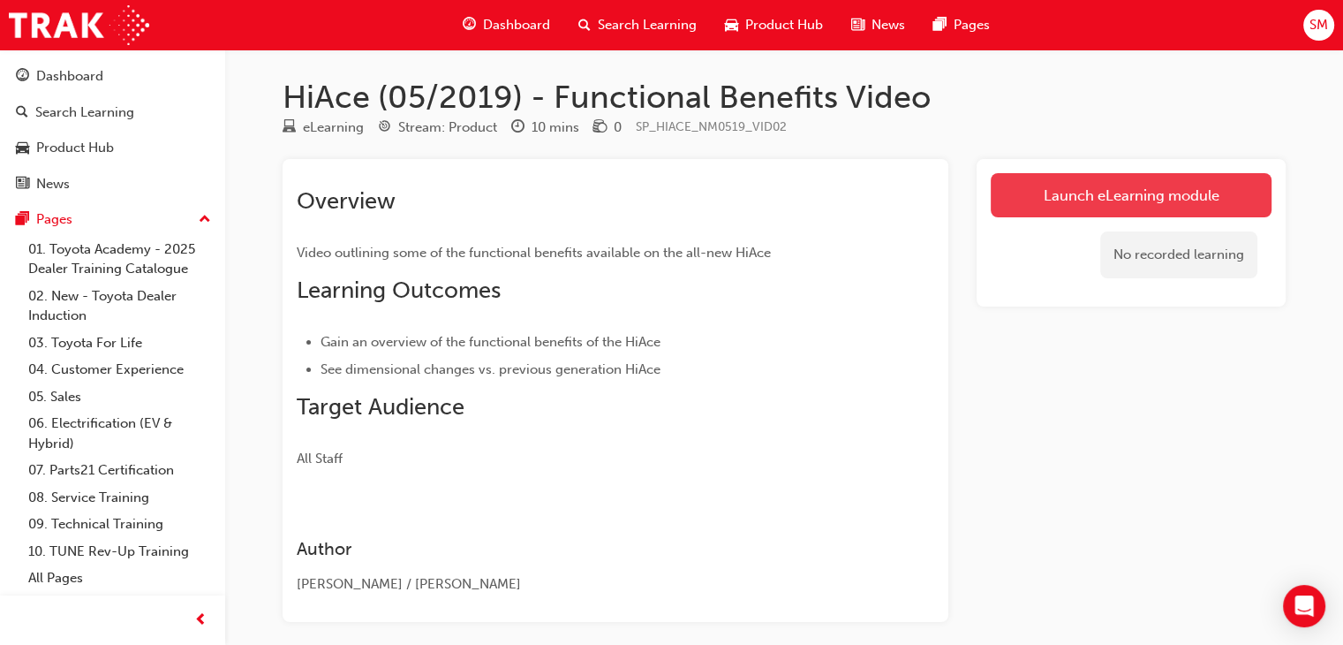
click at [1014, 206] on link "Launch eLearning module" at bounding box center [1131, 195] width 281 height 44
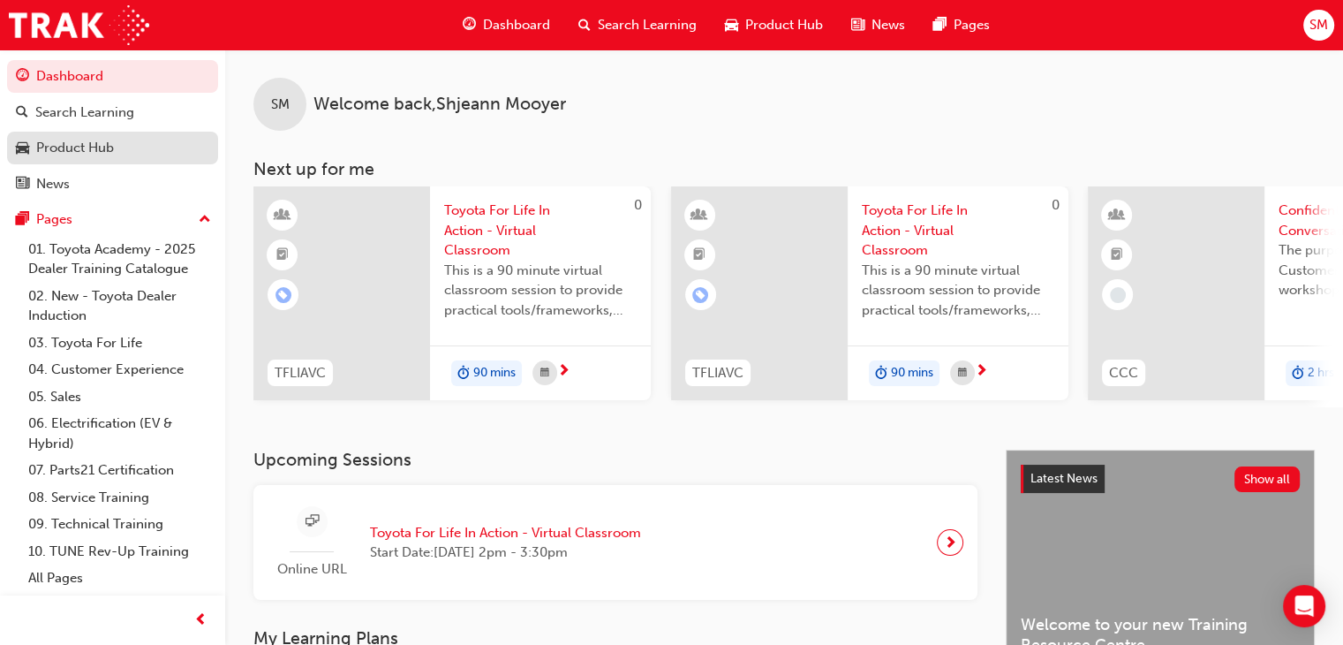
click at [109, 155] on div "Product Hub" at bounding box center [75, 148] width 78 height 20
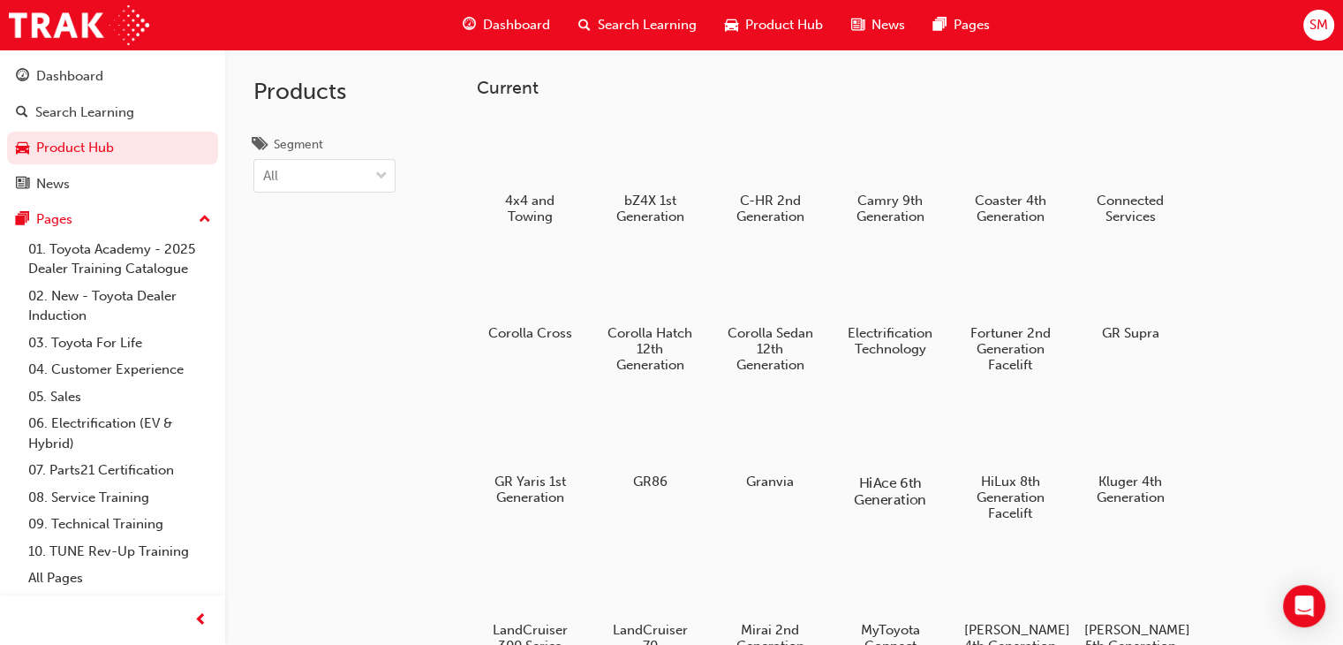
click at [897, 478] on h5 "HiAce 6th Generation" at bounding box center [890, 491] width 98 height 34
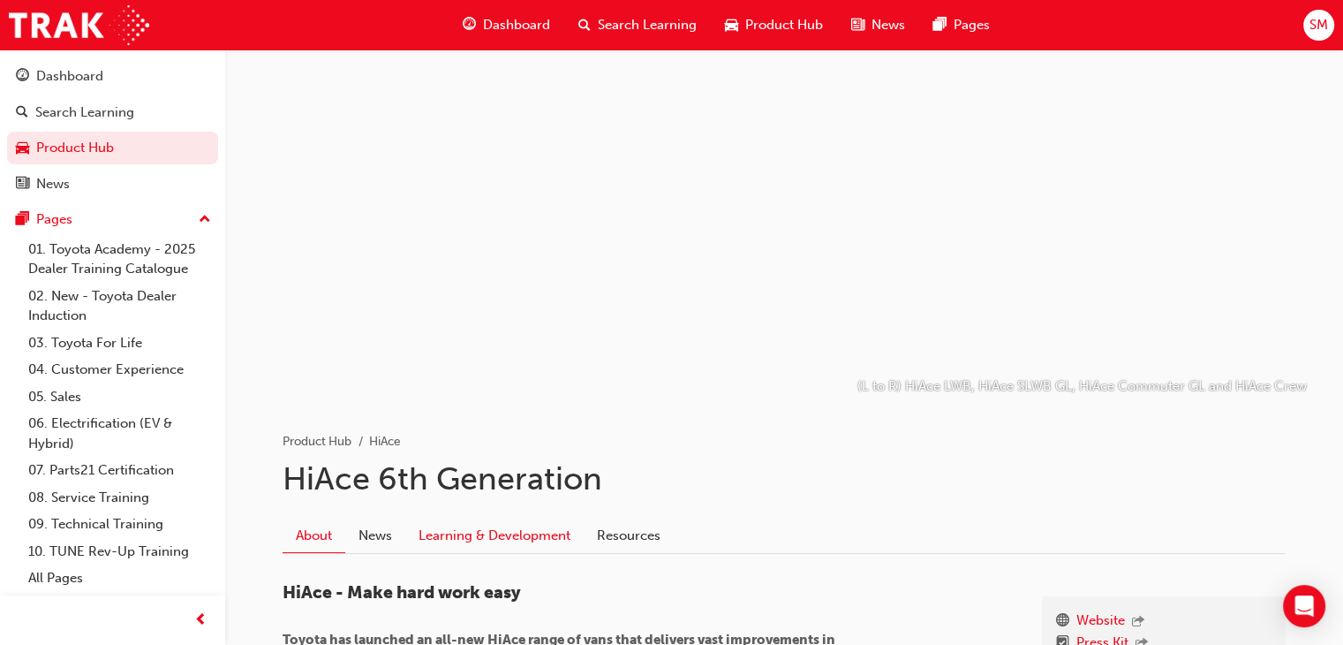
click at [538, 538] on link "Learning & Development" at bounding box center [494, 535] width 178 height 34
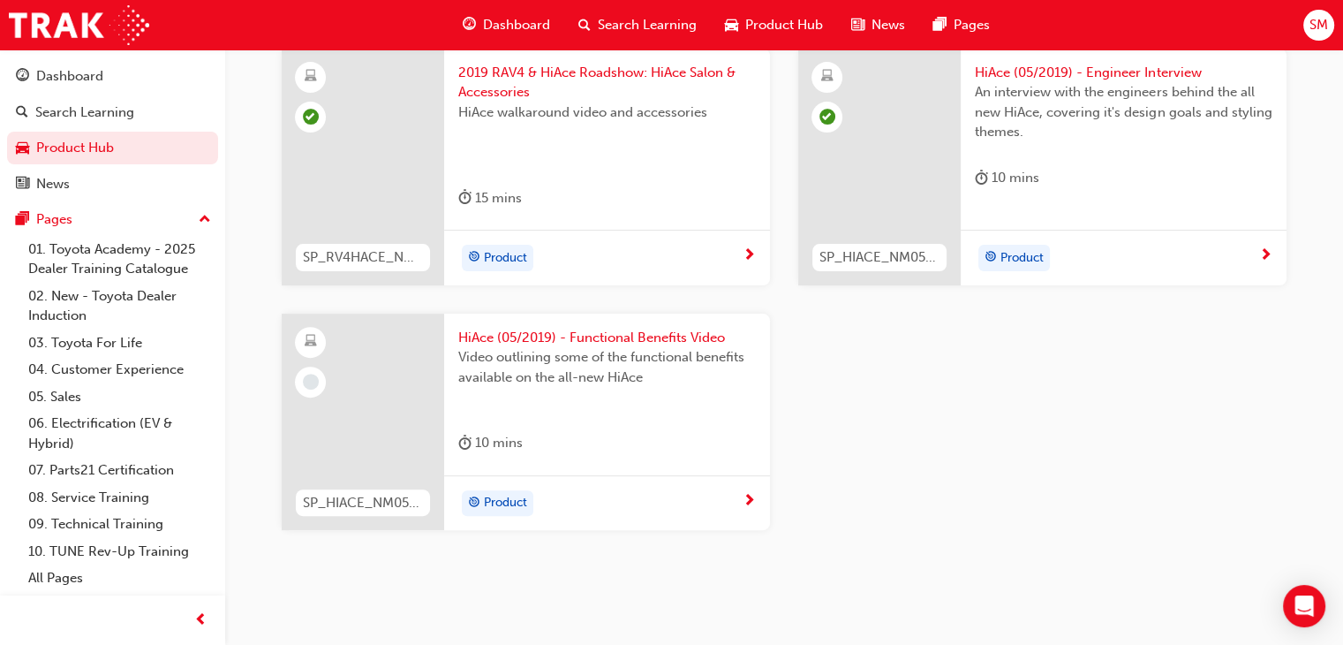
scroll to position [530, 0]
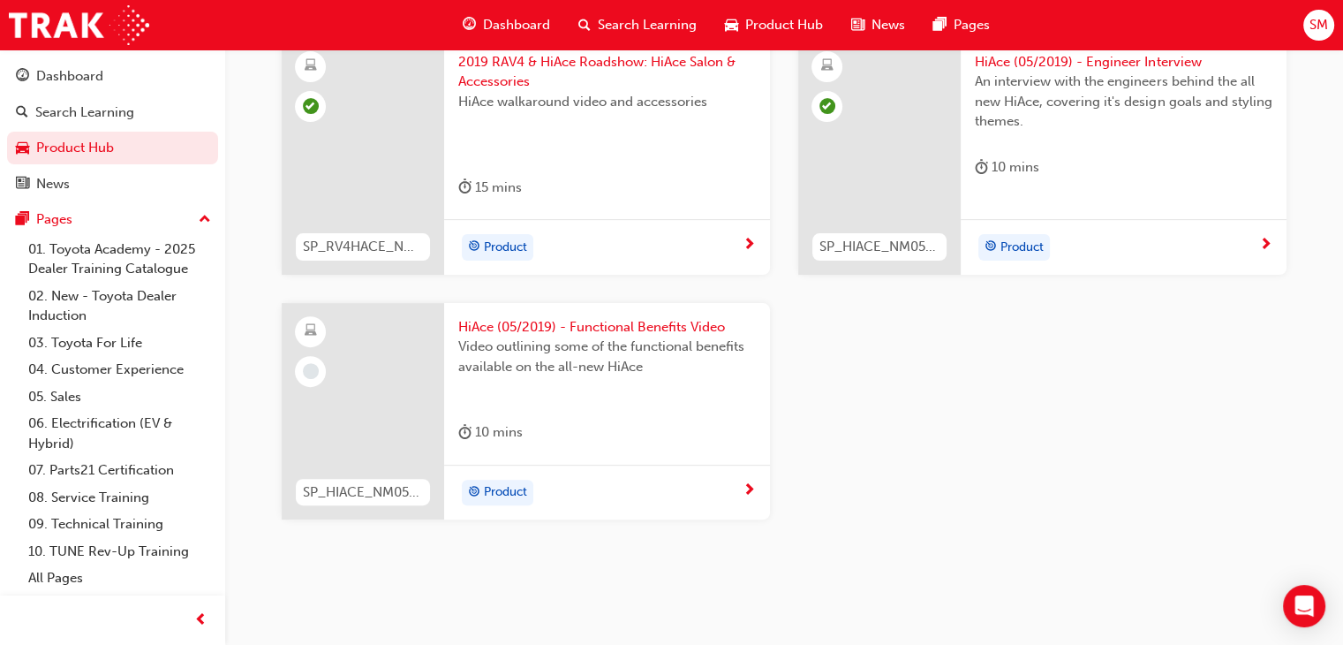
click at [596, 499] on div "Product" at bounding box center [600, 492] width 284 height 26
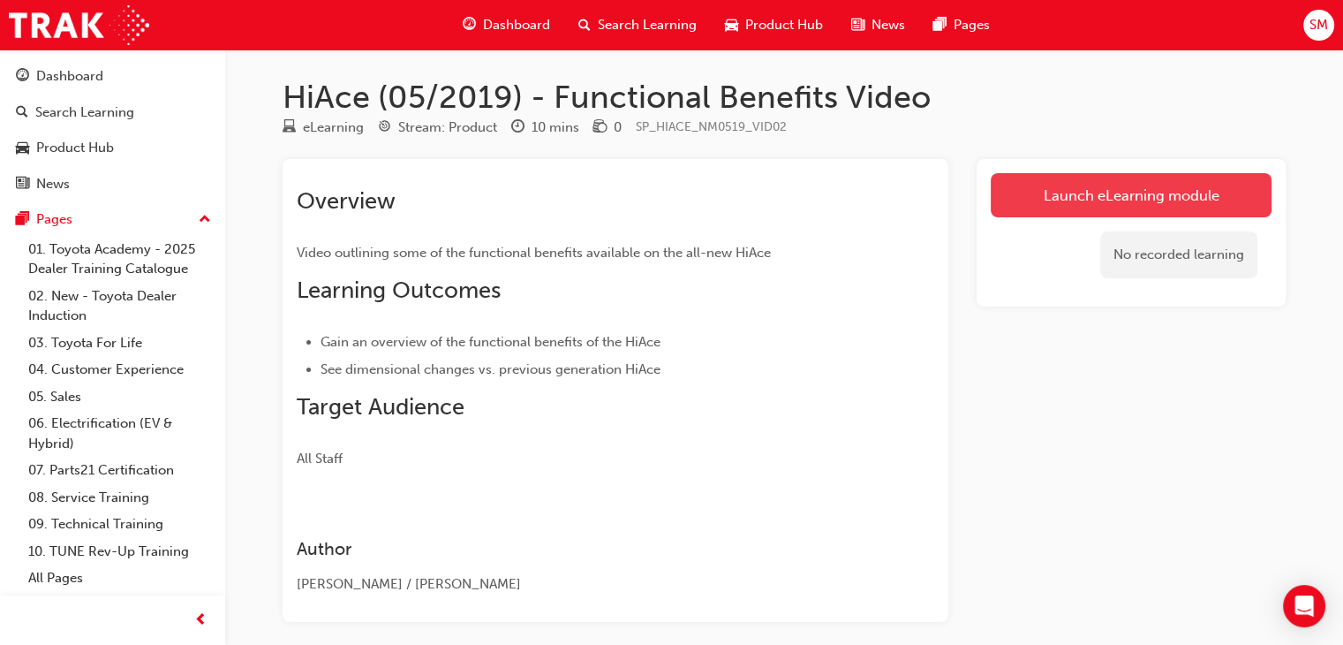
click at [1120, 204] on link "Launch eLearning module" at bounding box center [1131, 195] width 281 height 44
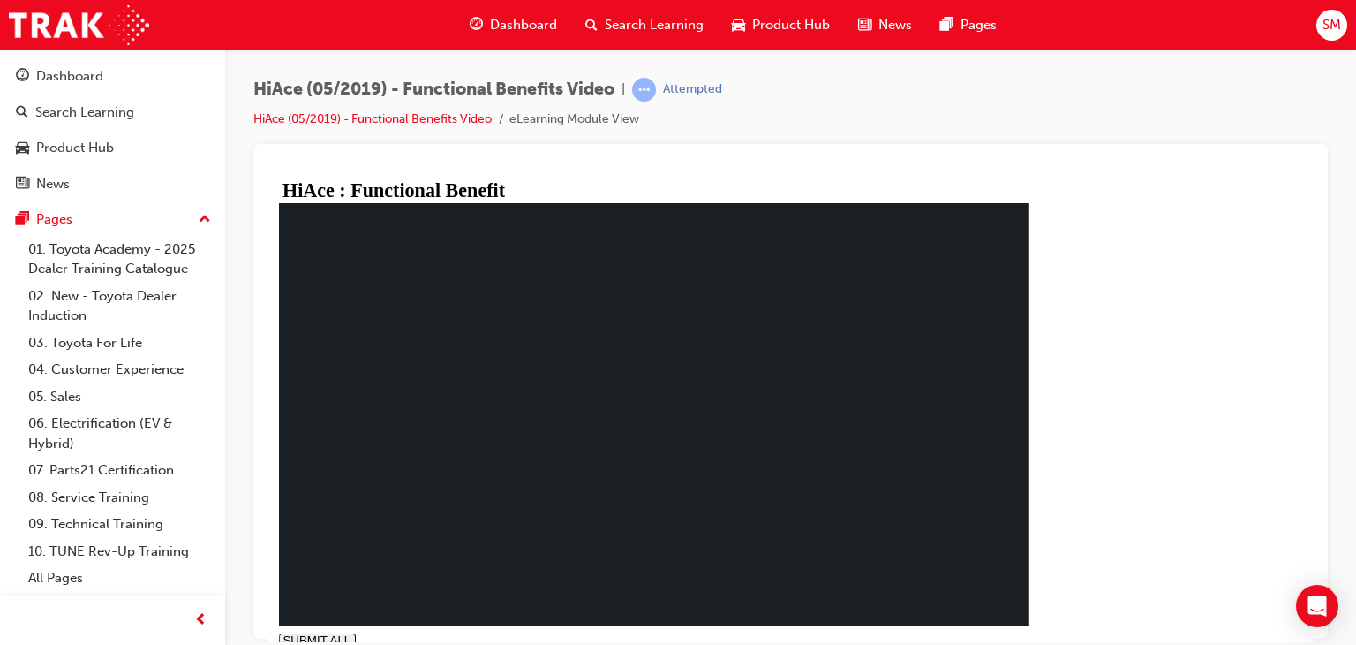
type input "1"
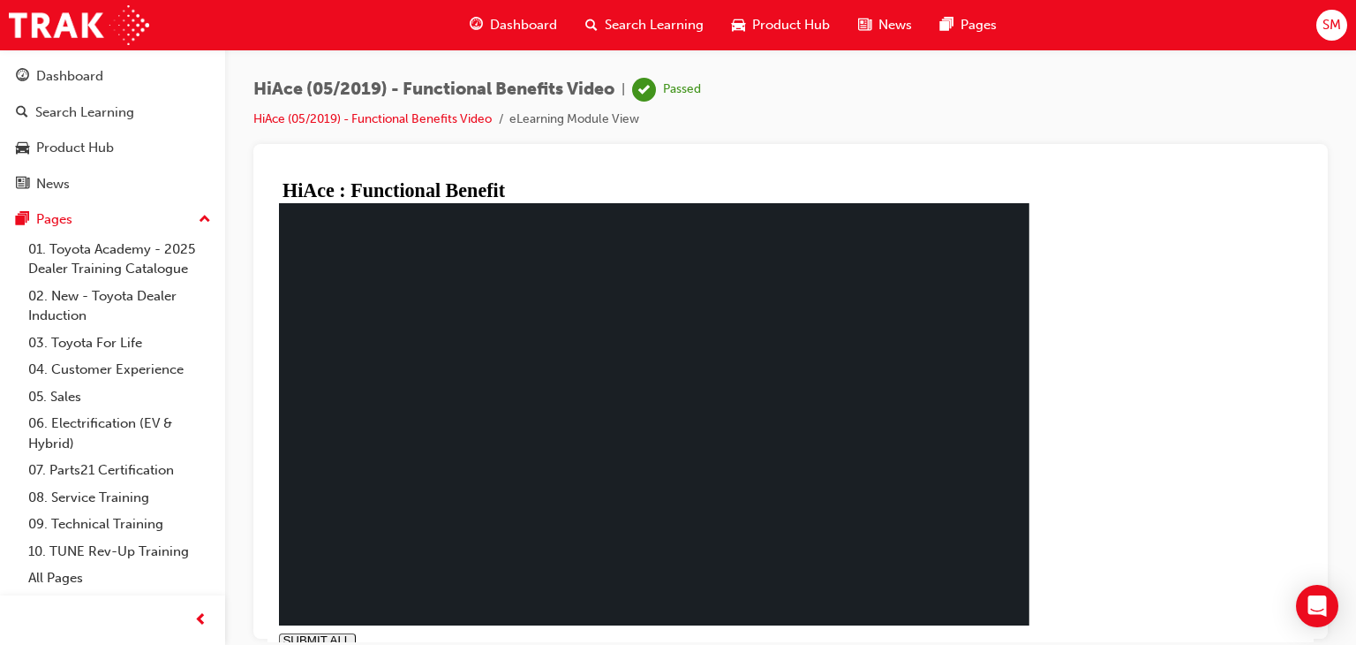
click at [53, 162] on link "Product Hub" at bounding box center [112, 148] width 211 height 33
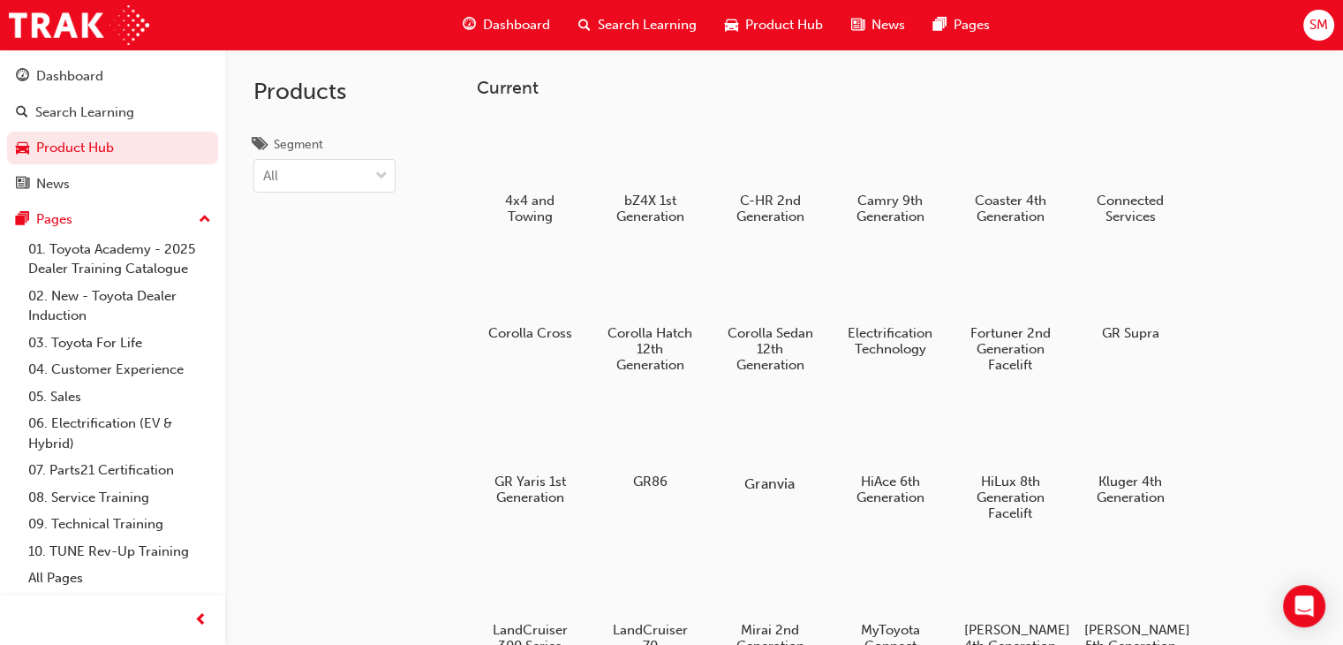
click at [765, 446] on div at bounding box center [770, 432] width 98 height 70
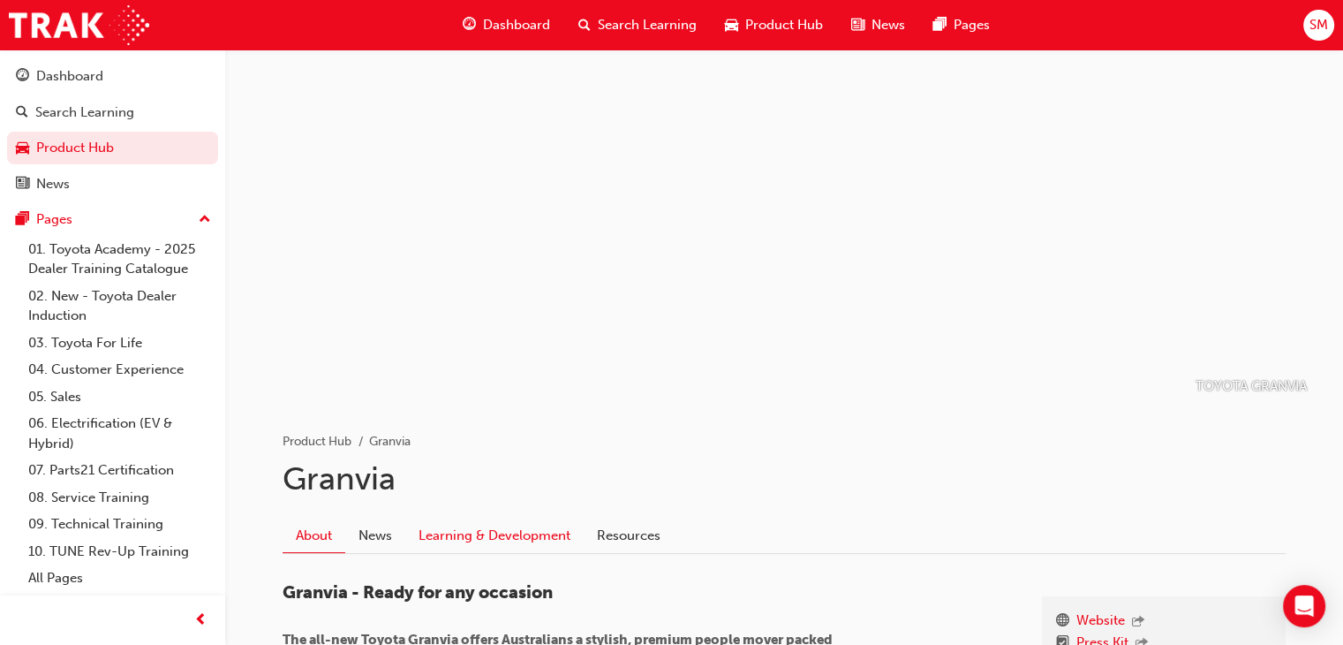
click at [519, 534] on link "Learning & Development" at bounding box center [494, 535] width 178 height 34
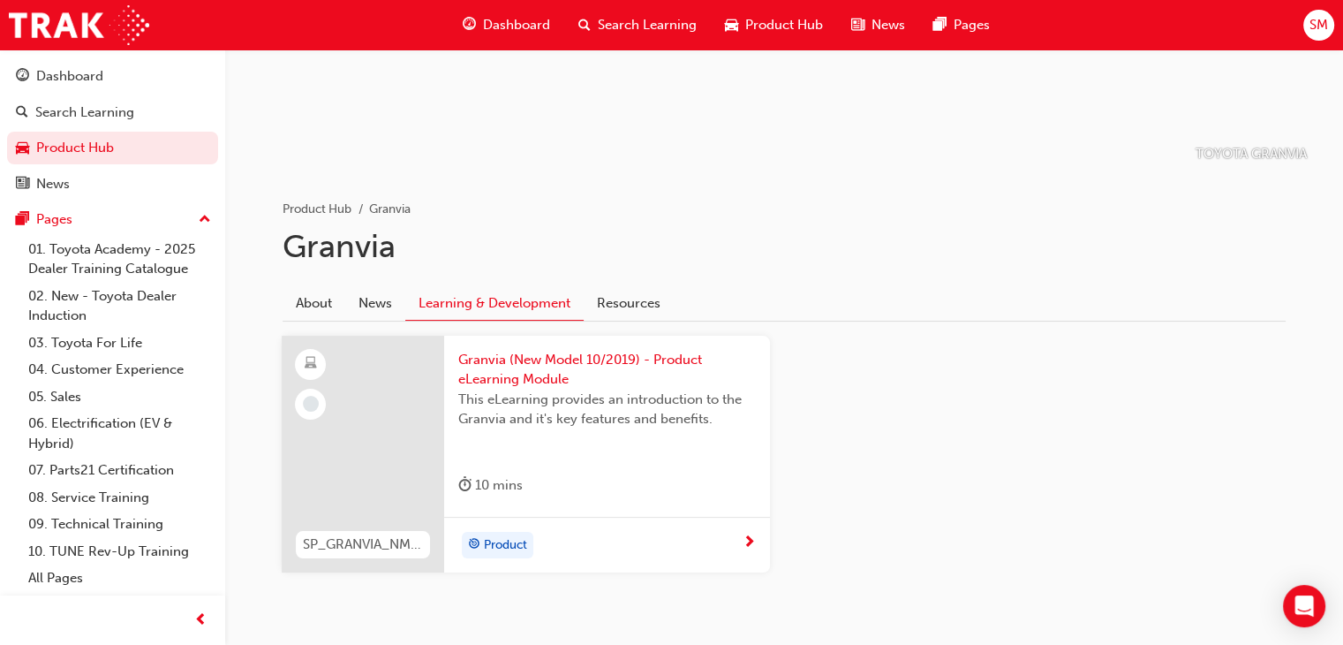
scroll to position [246, 0]
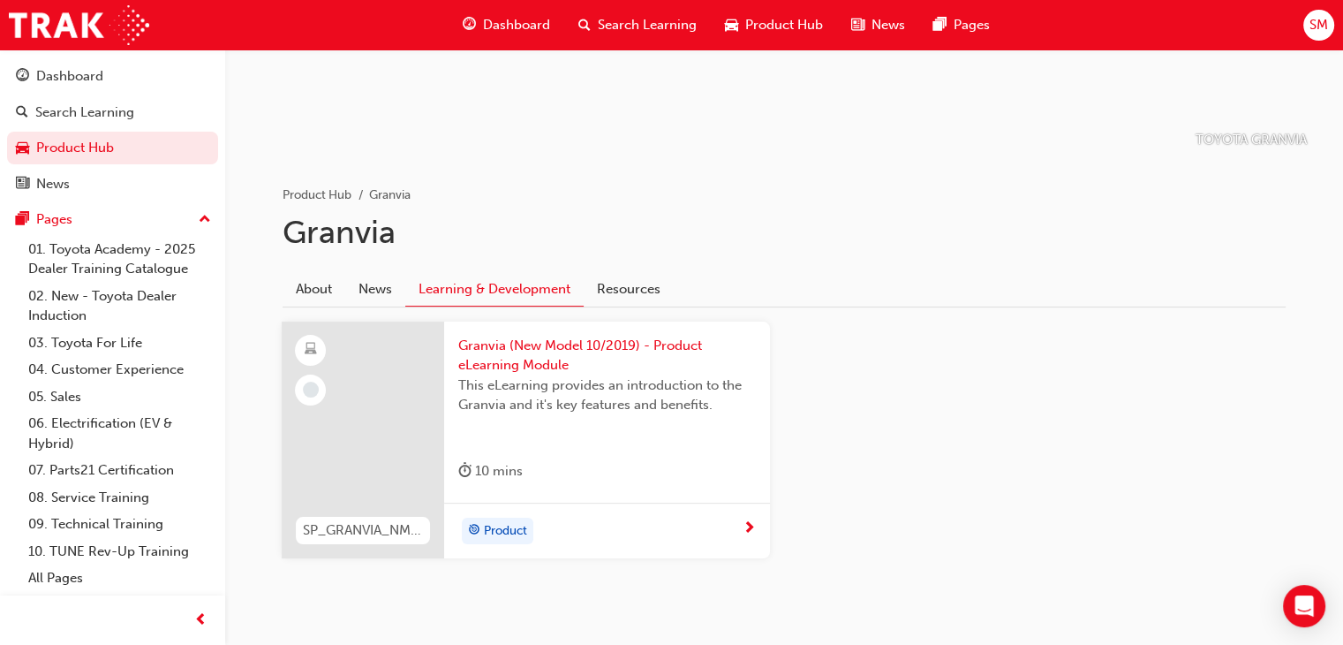
click at [543, 547] on div "Product" at bounding box center [607, 530] width 326 height 56
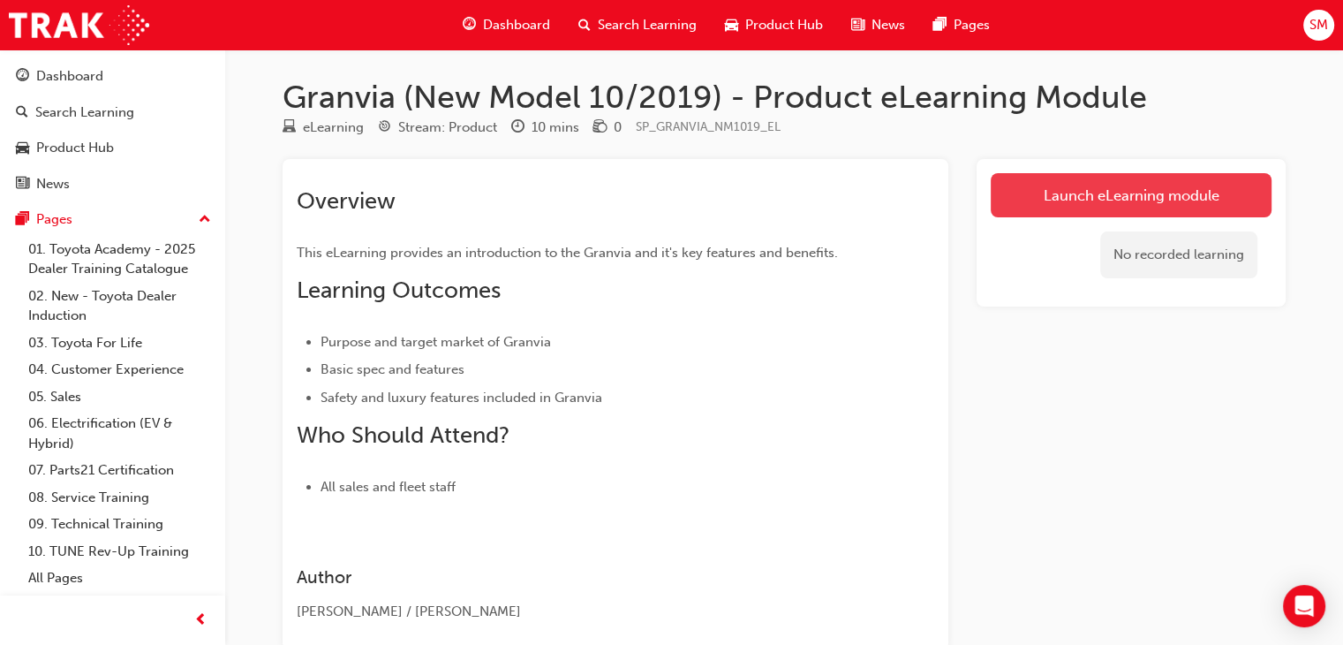
click at [1021, 200] on link "Launch eLearning module" at bounding box center [1131, 195] width 281 height 44
